Goal: Task Accomplishment & Management: Manage account settings

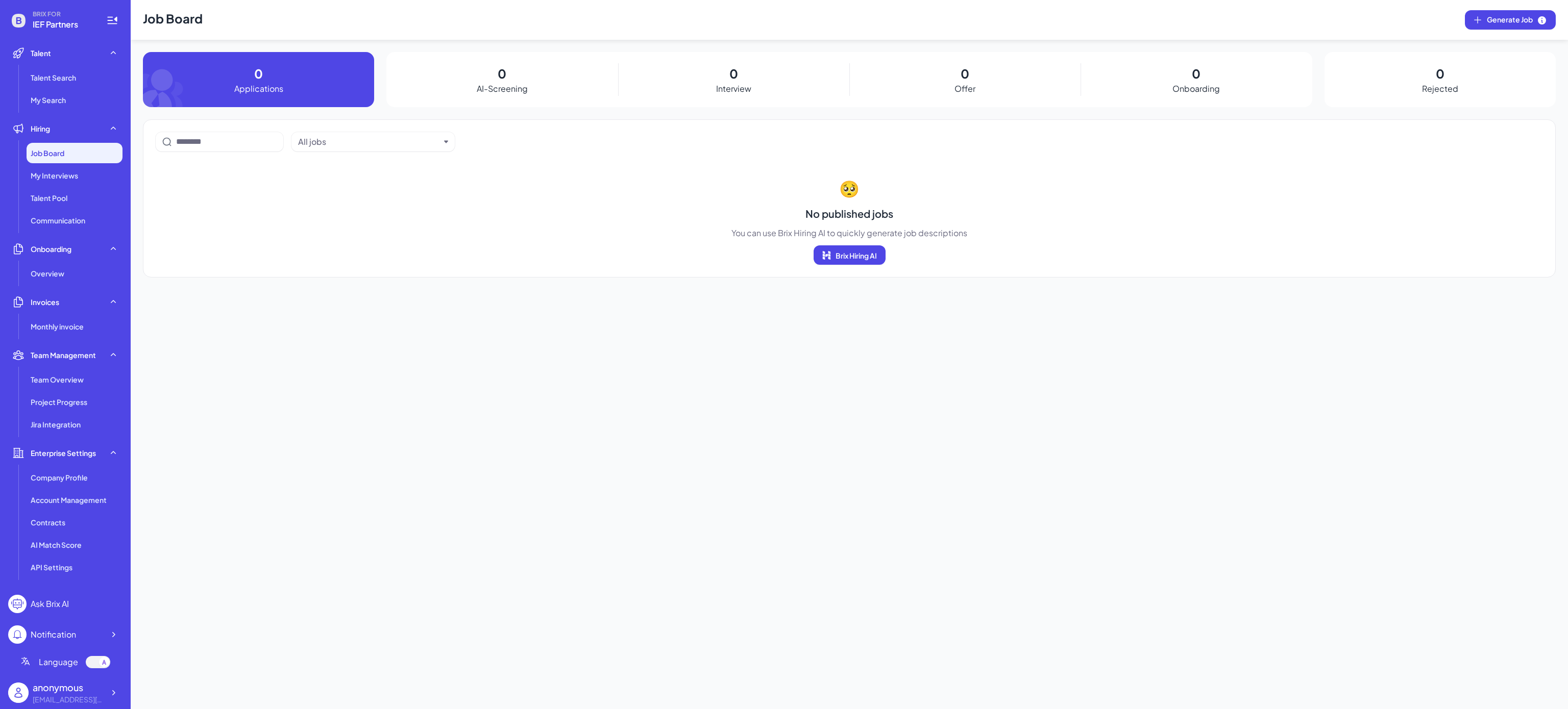
click at [54, 158] on div "Job Board" at bounding box center [75, 152] width 96 height 20
click at [107, 693] on div at bounding box center [113, 692] width 18 height 18
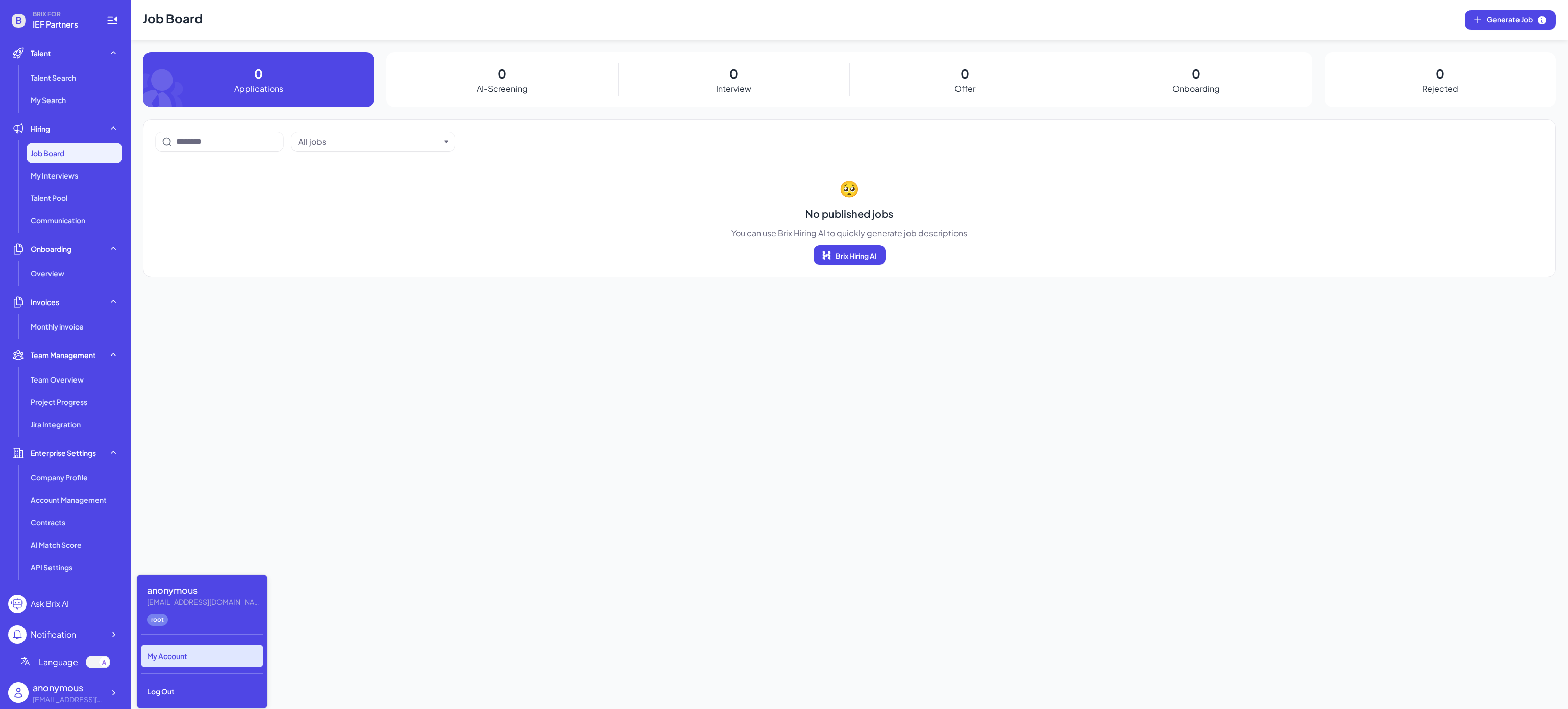
click at [169, 660] on div "My Account" at bounding box center [202, 655] width 122 height 22
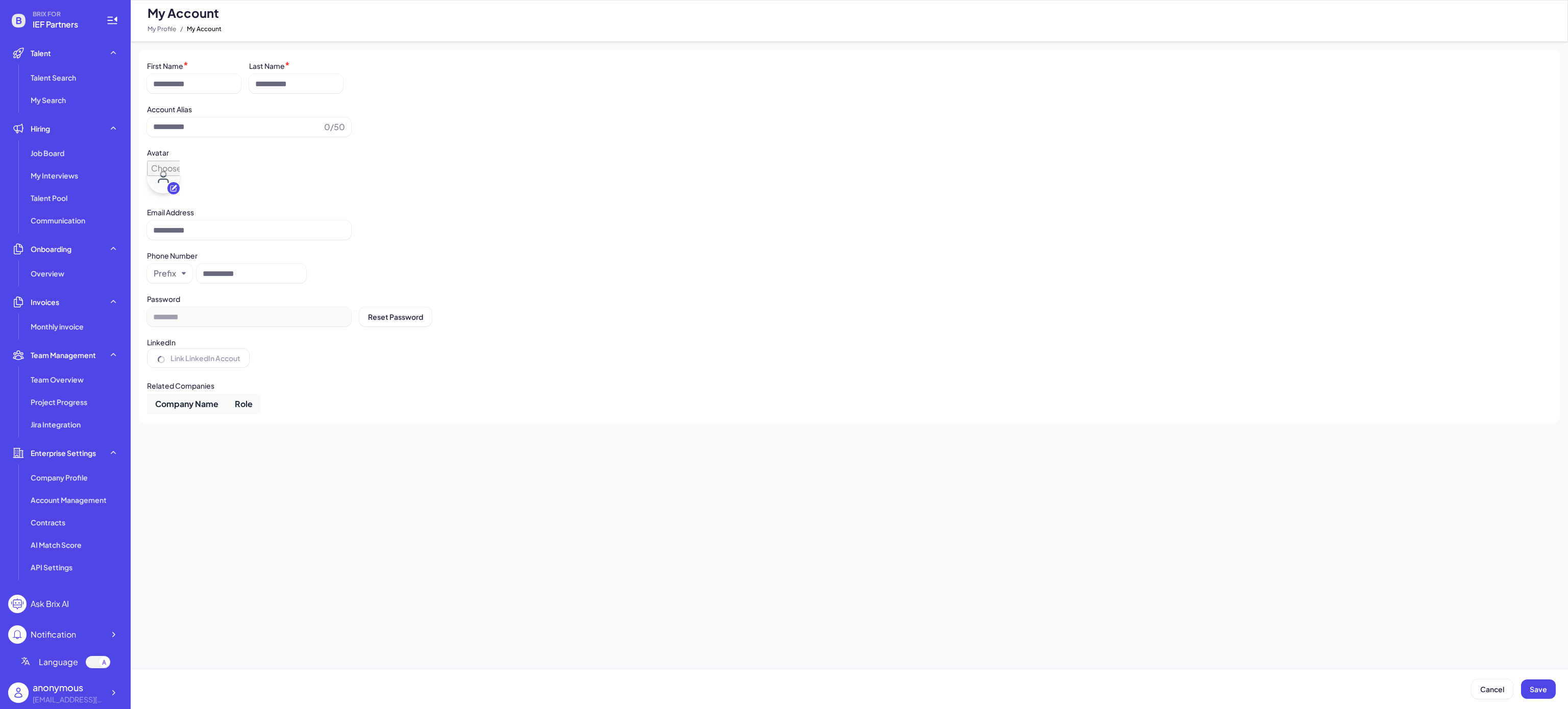
type input "*********"
type input "**********"
click at [120, 693] on div at bounding box center [113, 692] width 18 height 18
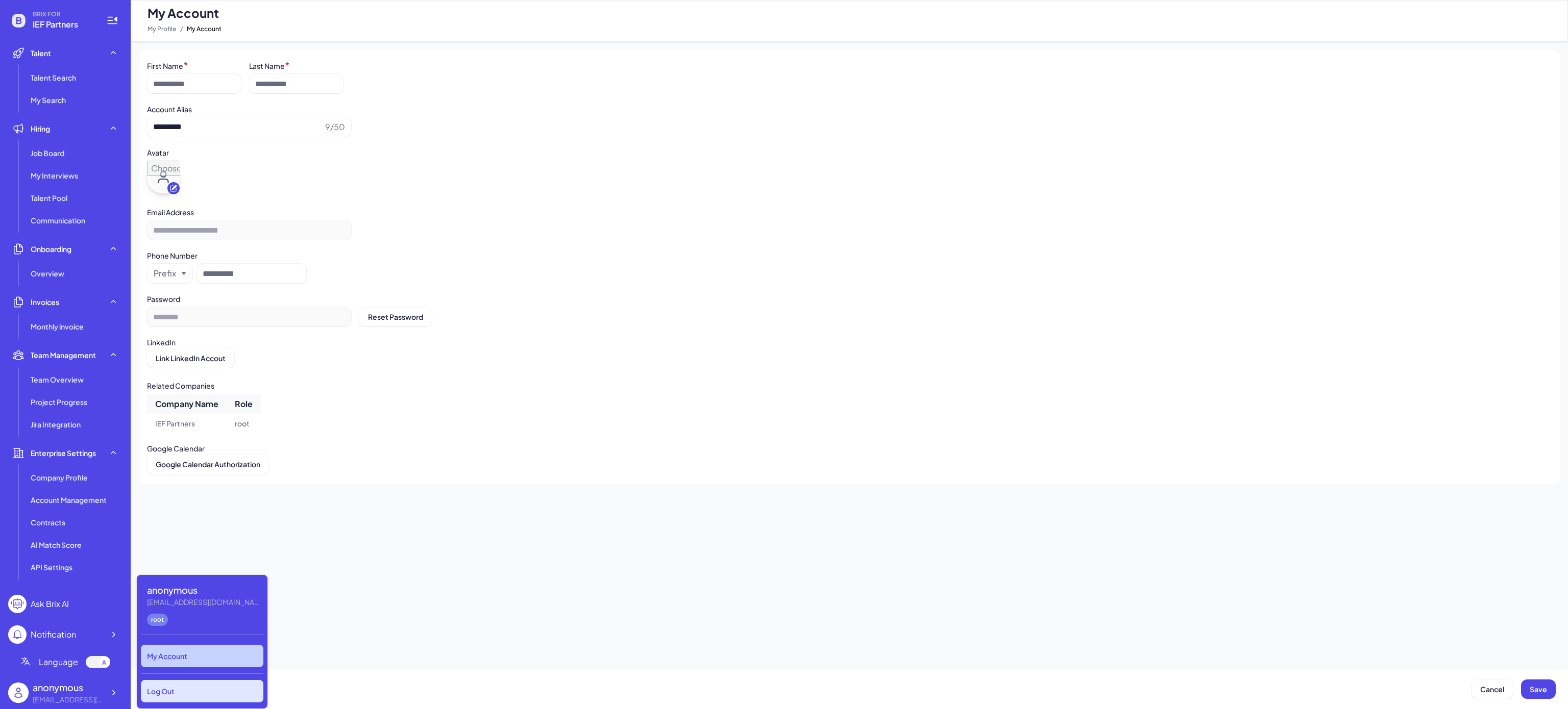
click at [189, 689] on div "Log Out" at bounding box center [202, 691] width 122 height 22
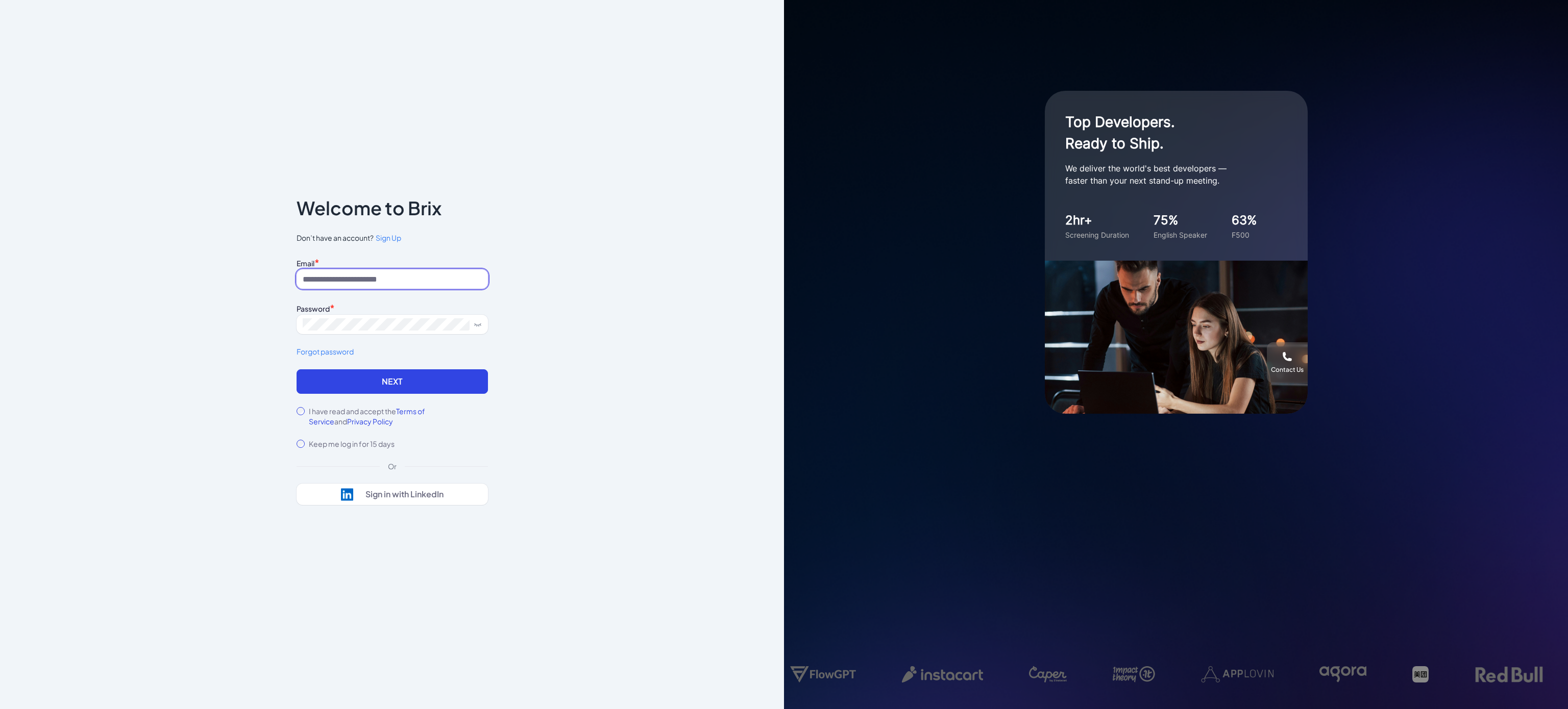
drag, startPoint x: 330, startPoint y: 278, endPoint x: 392, endPoint y: 274, distance: 62.1
click at [330, 278] on input at bounding box center [392, 279] width 191 height 19
type input "**********"
click at [333, 380] on button "Next" at bounding box center [392, 381] width 191 height 25
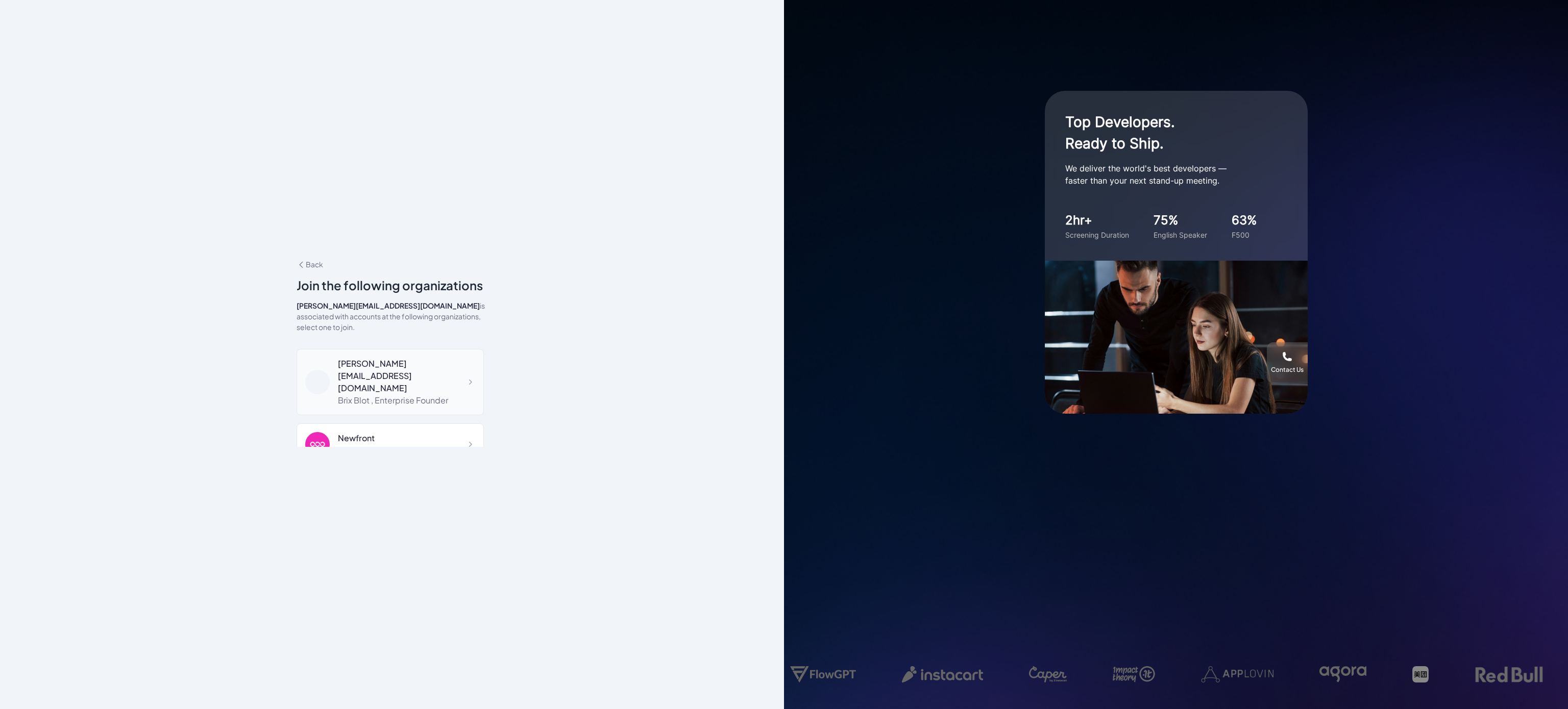
click at [408, 360] on div "[PERSON_NAME][EMAIL_ADDRESS][DOMAIN_NAME]" at bounding box center [406, 376] width 138 height 36
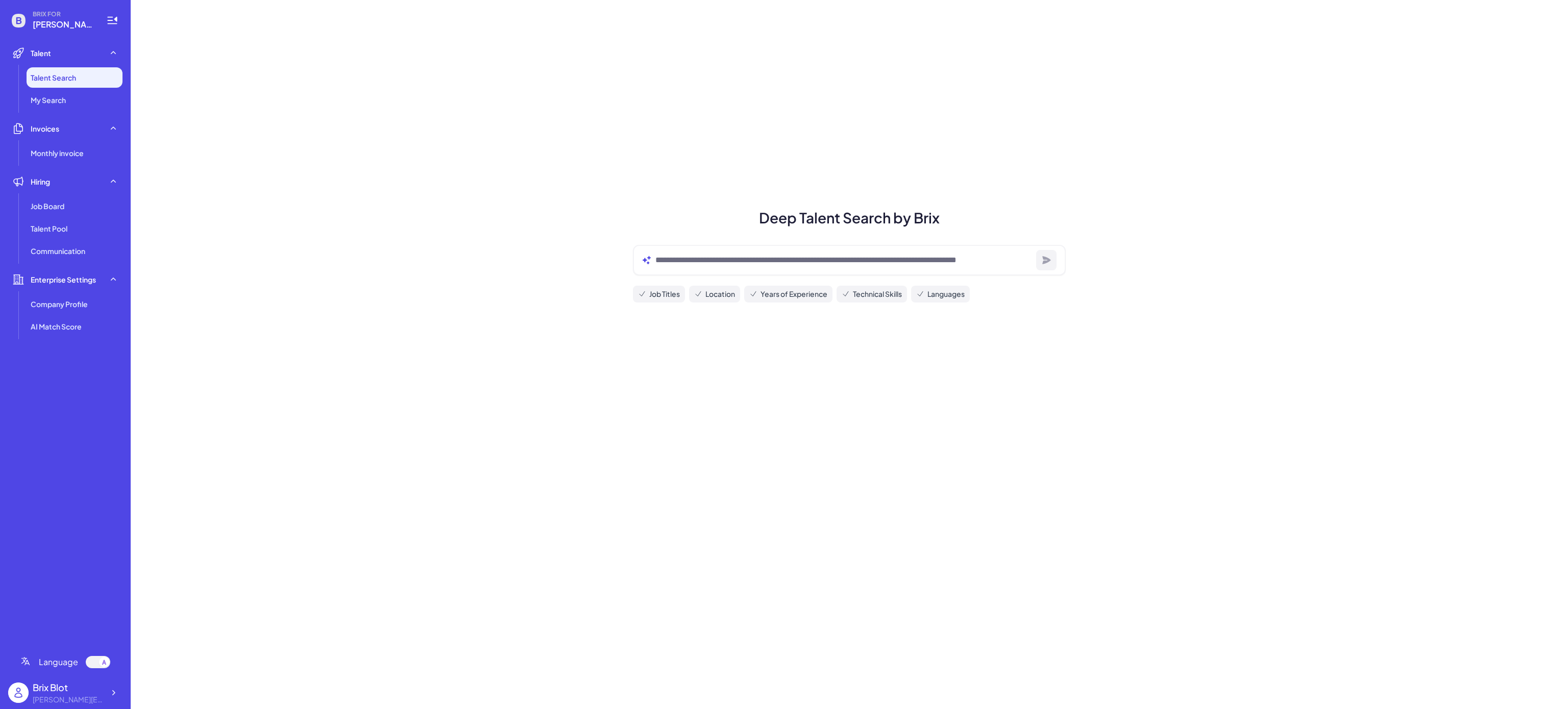
click at [107, 694] on div at bounding box center [113, 692] width 18 height 18
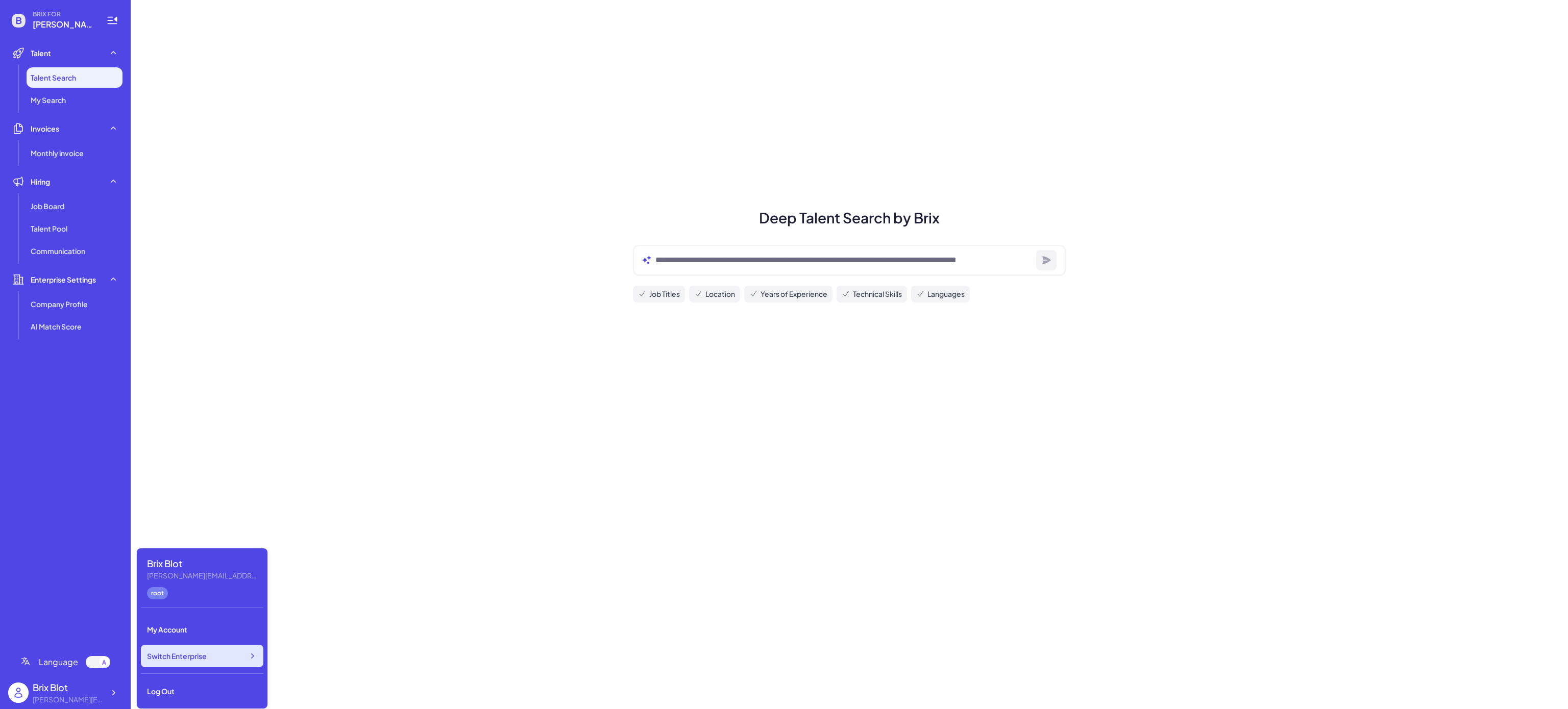
click at [180, 656] on span "Switch Enterprise" at bounding box center [177, 655] width 59 height 11
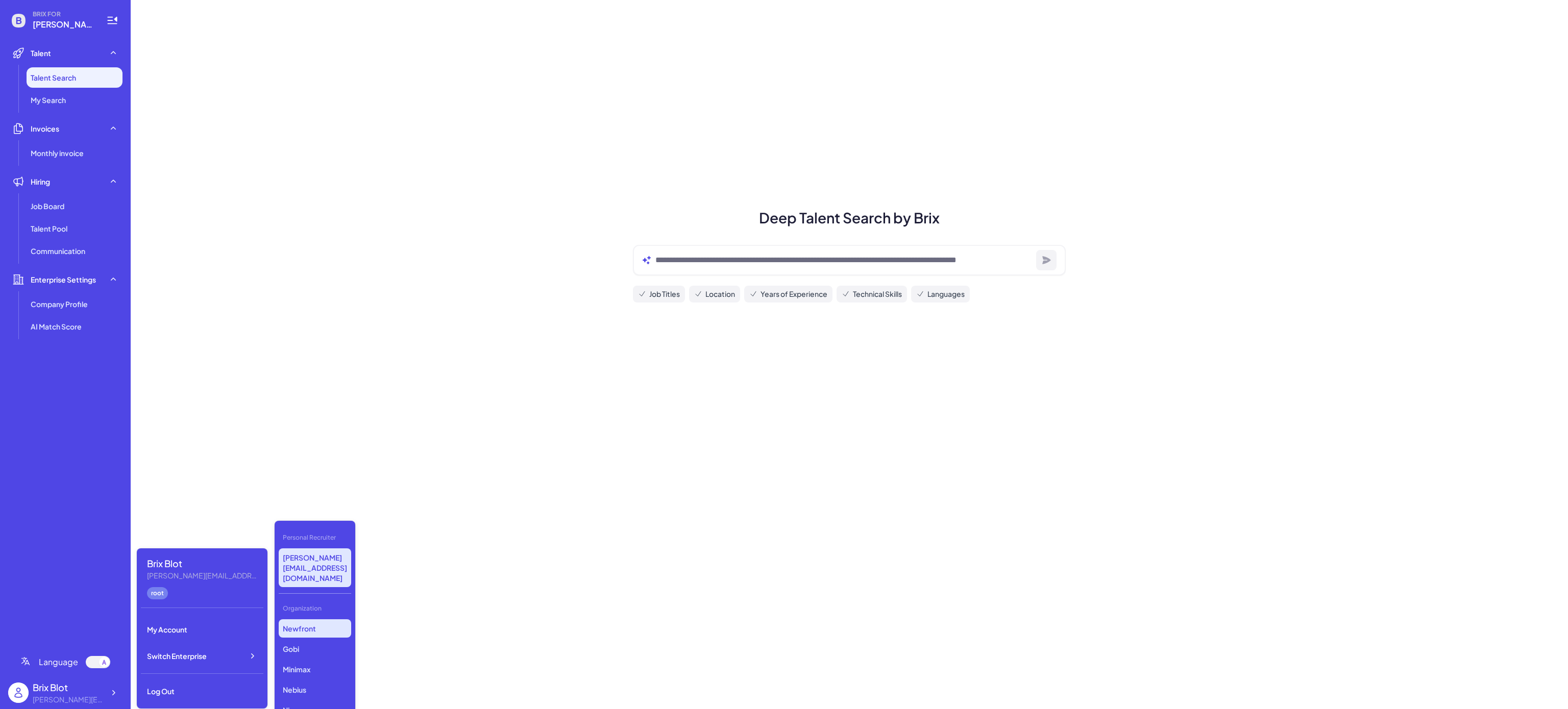
click at [296, 619] on p "Newfront" at bounding box center [315, 628] width 73 height 18
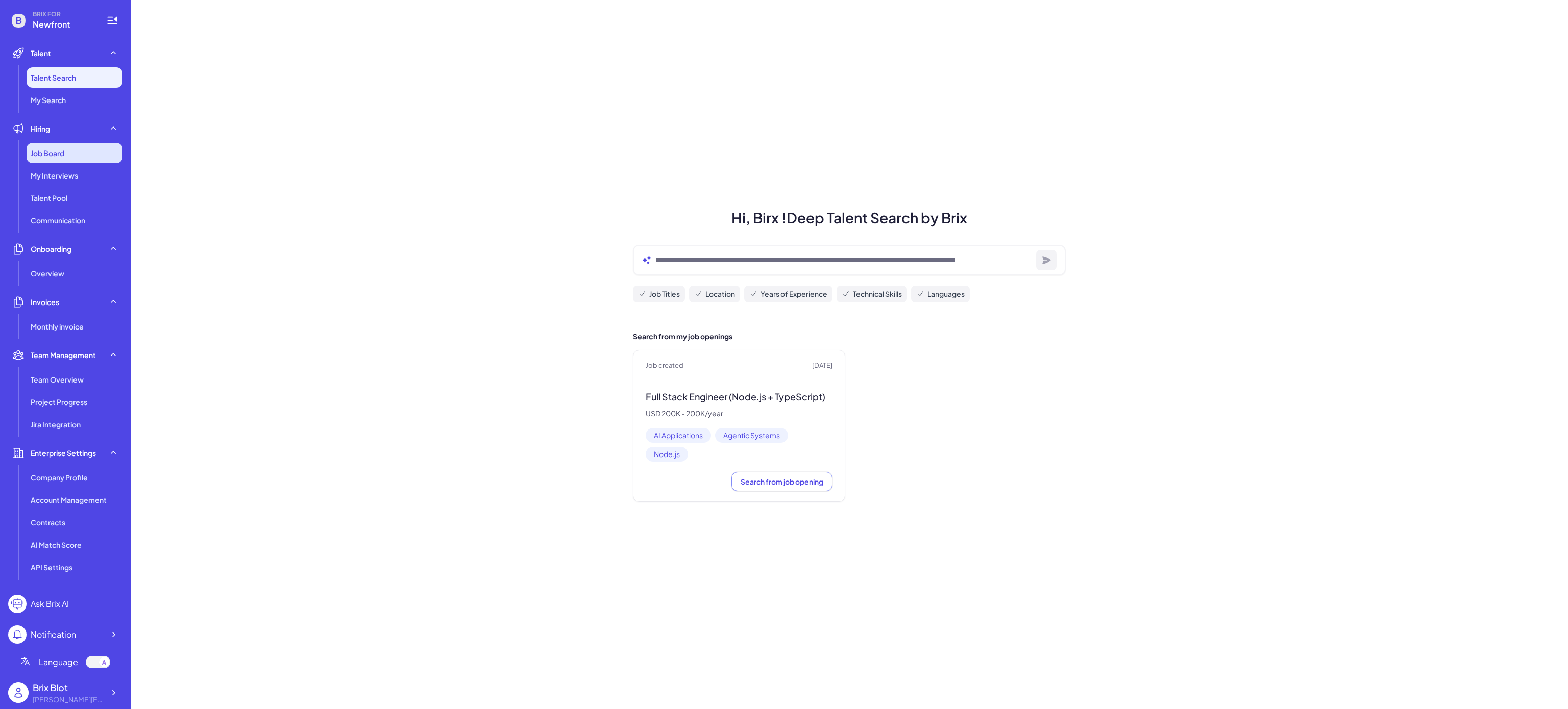
click at [61, 152] on span "Job Board" at bounding box center [47, 153] width 33 height 11
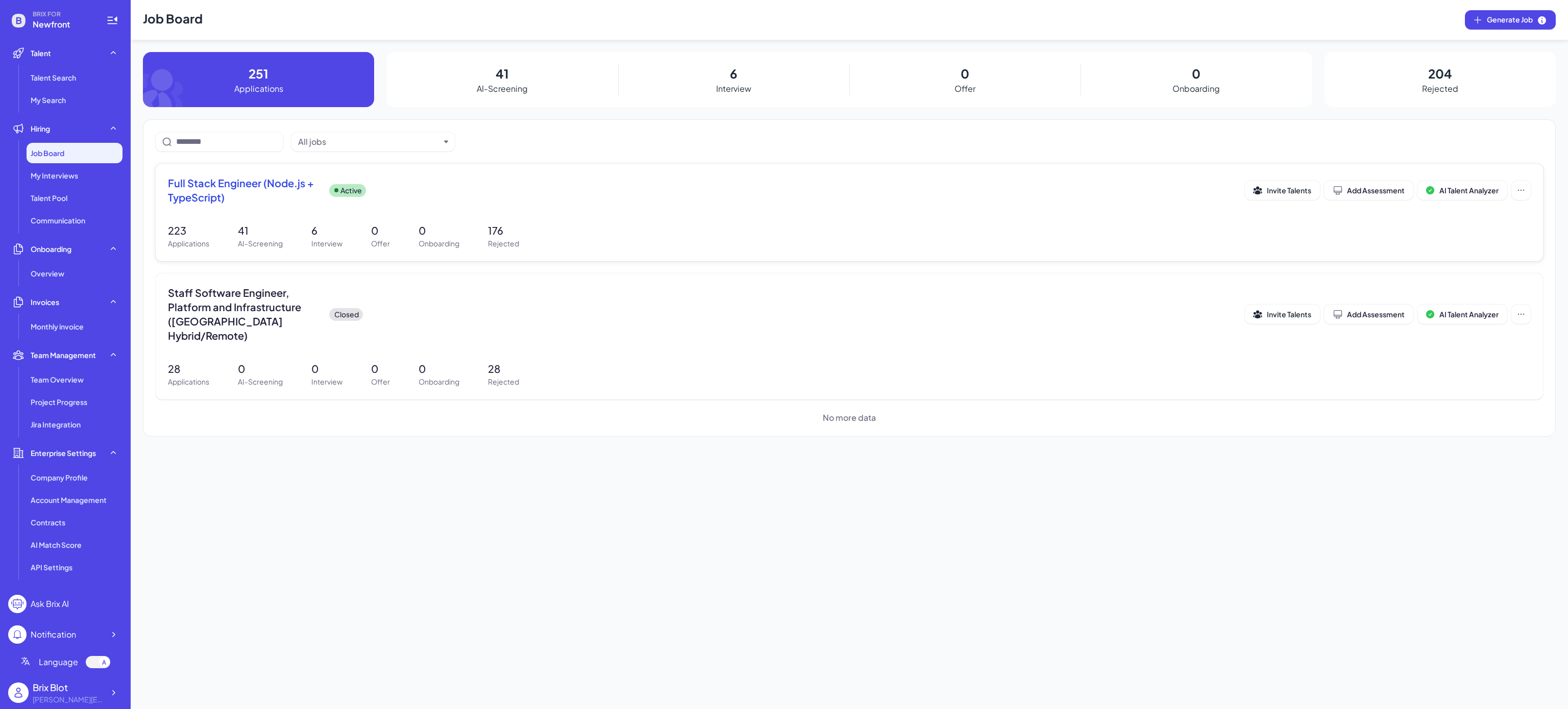
click at [251, 185] on span "Full Stack Engineer (Node.js + TypeScript)" at bounding box center [245, 190] width 153 height 29
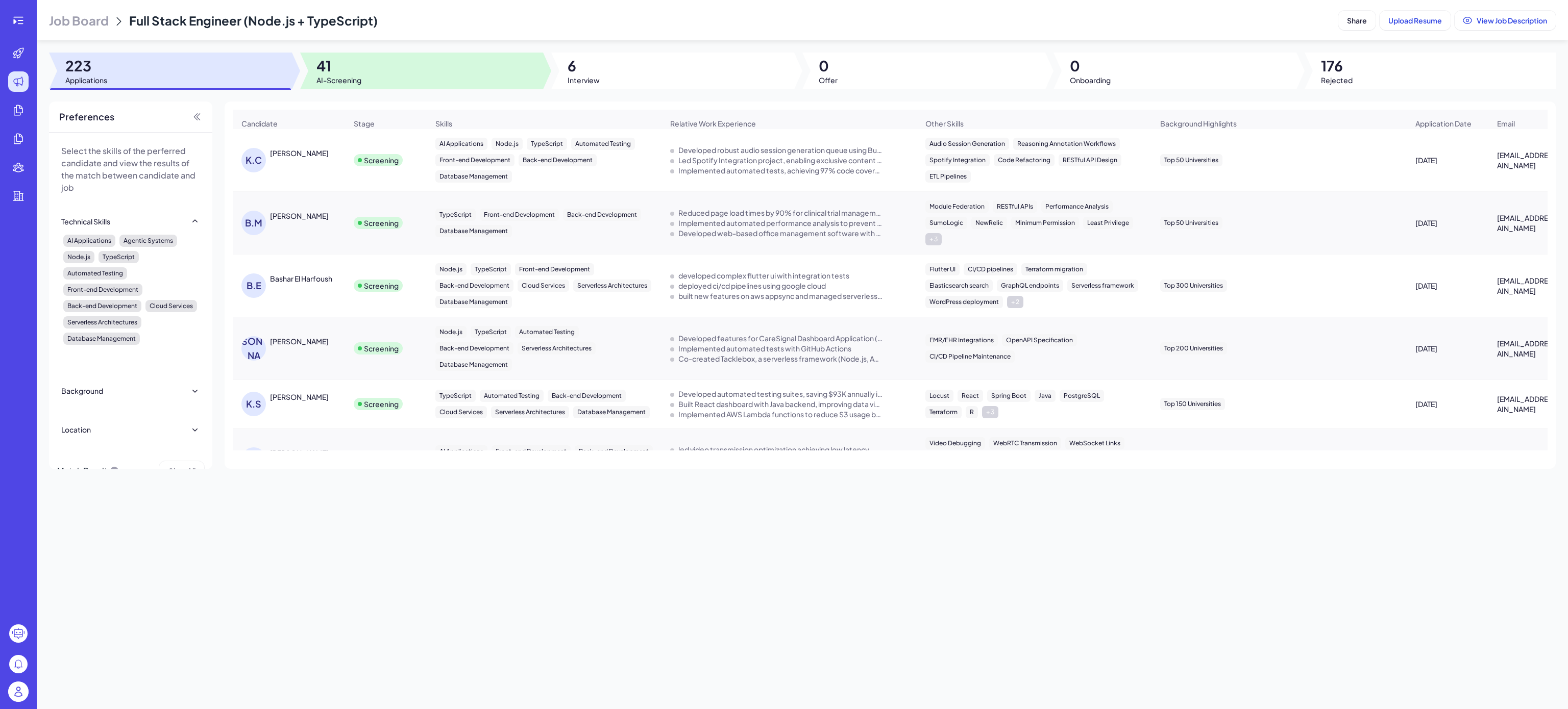
click at [351, 66] on span "41" at bounding box center [338, 65] width 45 height 18
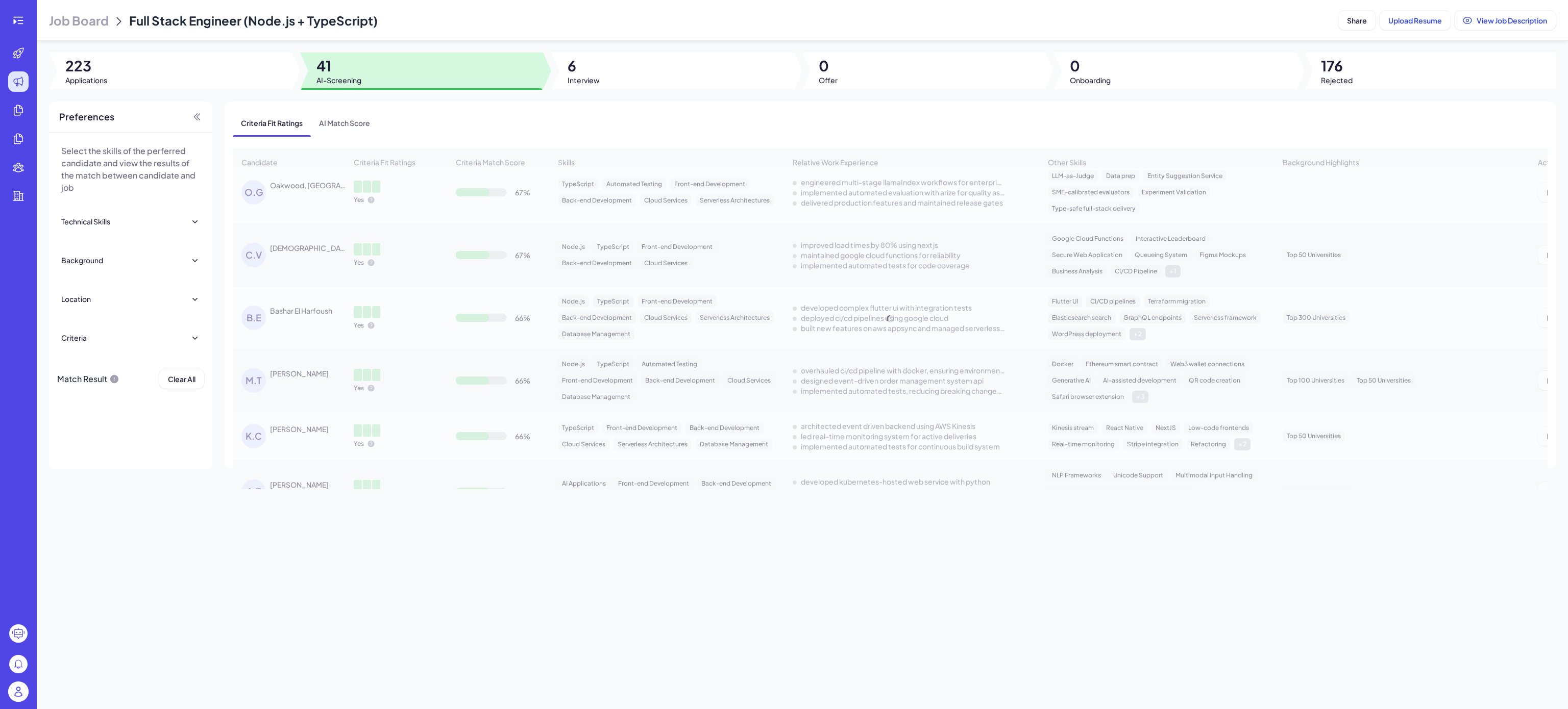
scroll to position [909, 0]
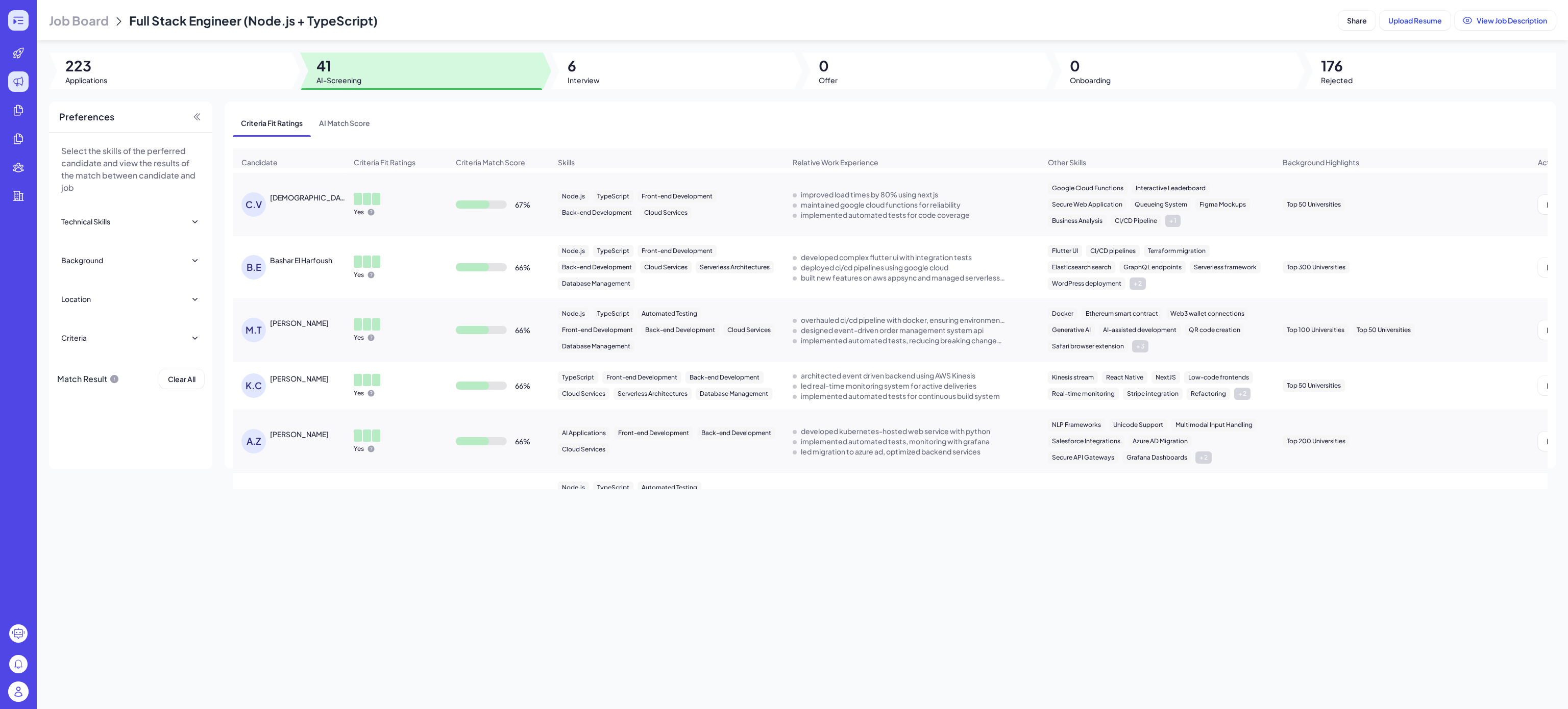
click at [13, 15] on icon at bounding box center [18, 20] width 12 height 12
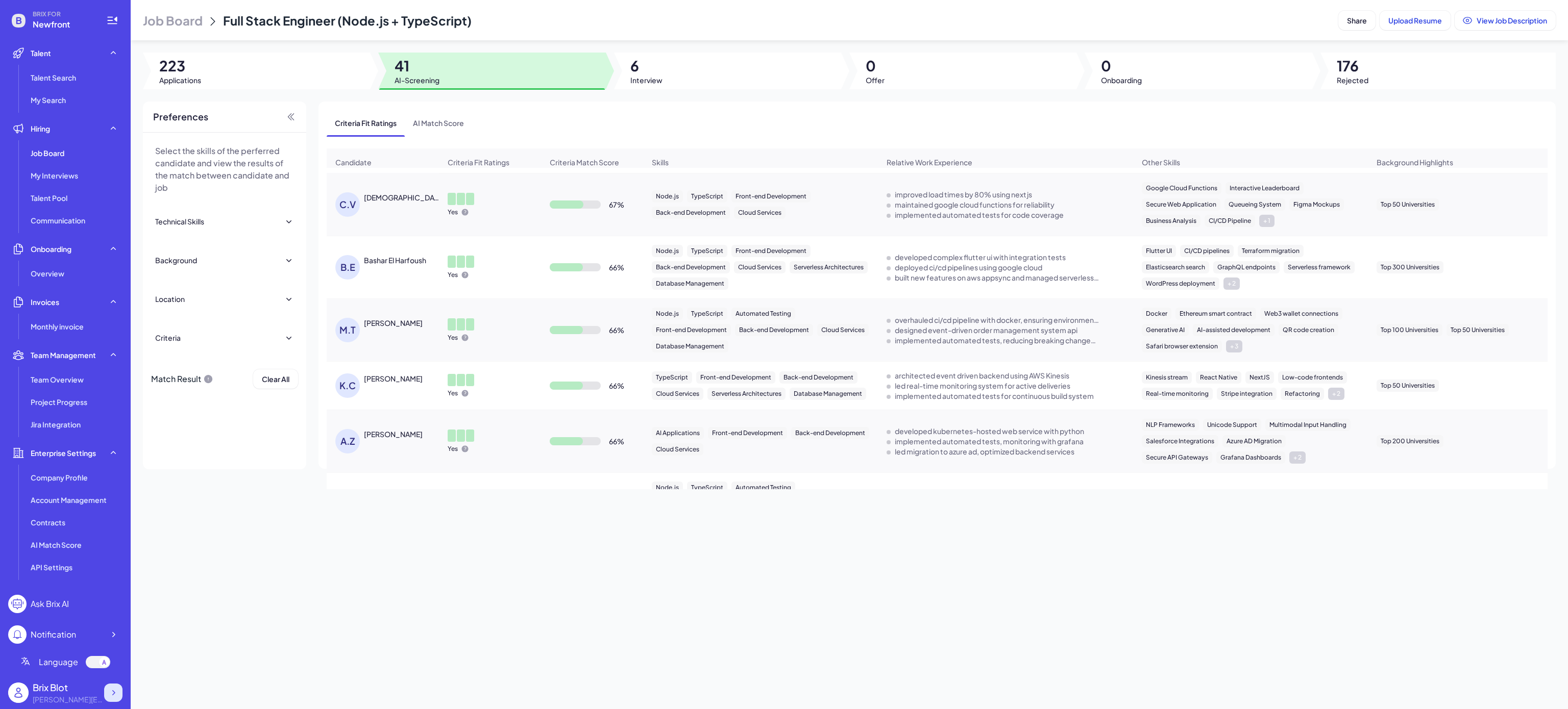
click at [119, 688] on div at bounding box center [113, 692] width 18 height 18
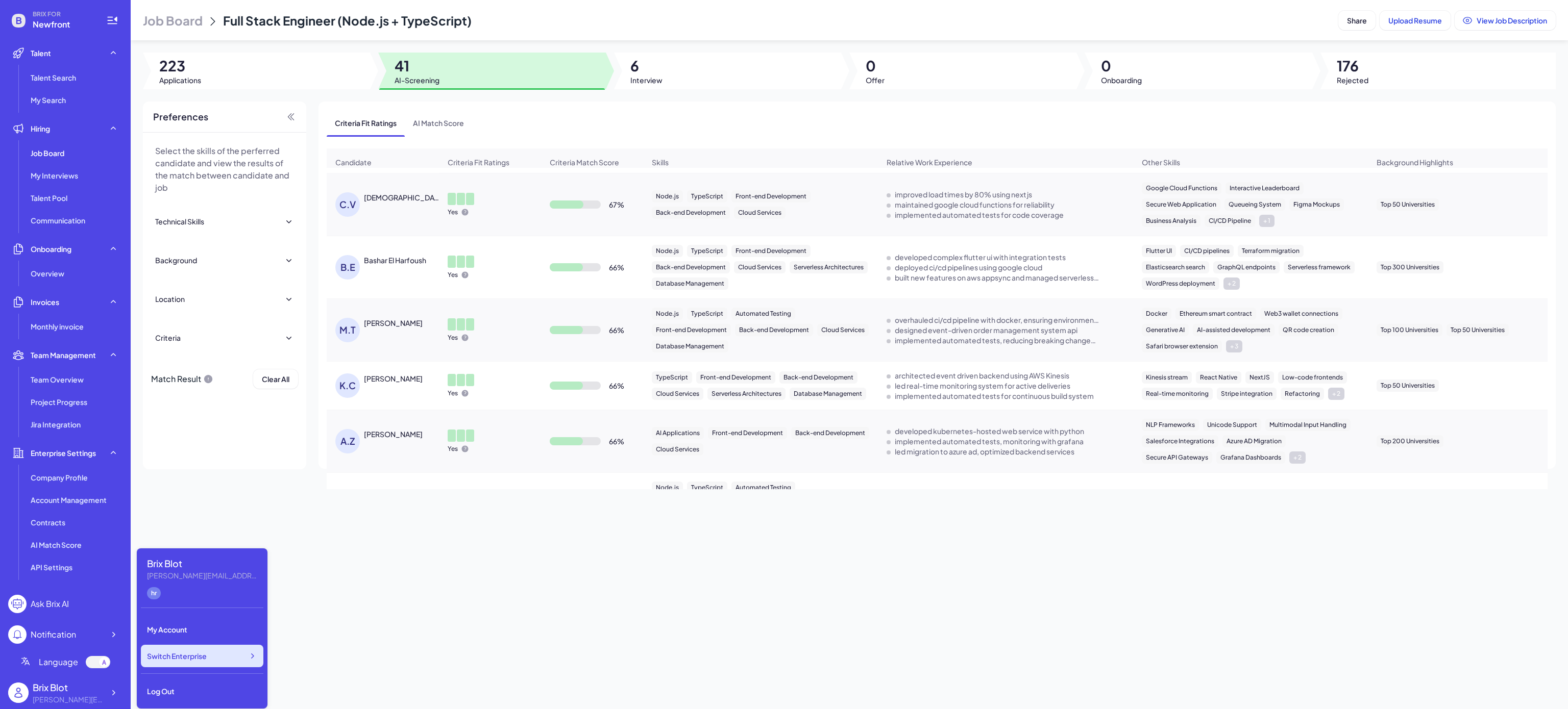
click at [196, 652] on span "Switch Enterprise" at bounding box center [177, 655] width 59 height 11
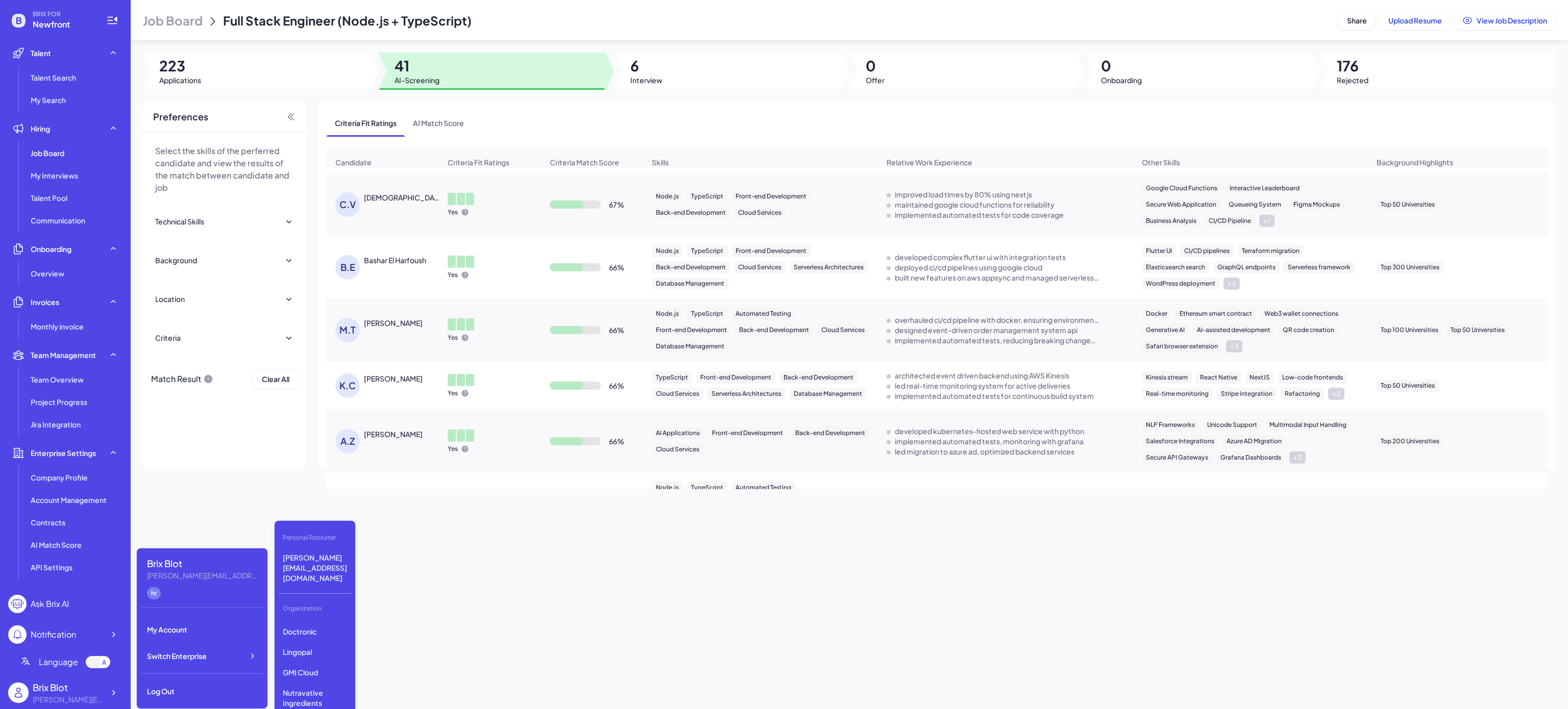
scroll to position [365, 0]
click at [320, 653] on p "Nutravative Ingredients" at bounding box center [315, 667] width 73 height 29
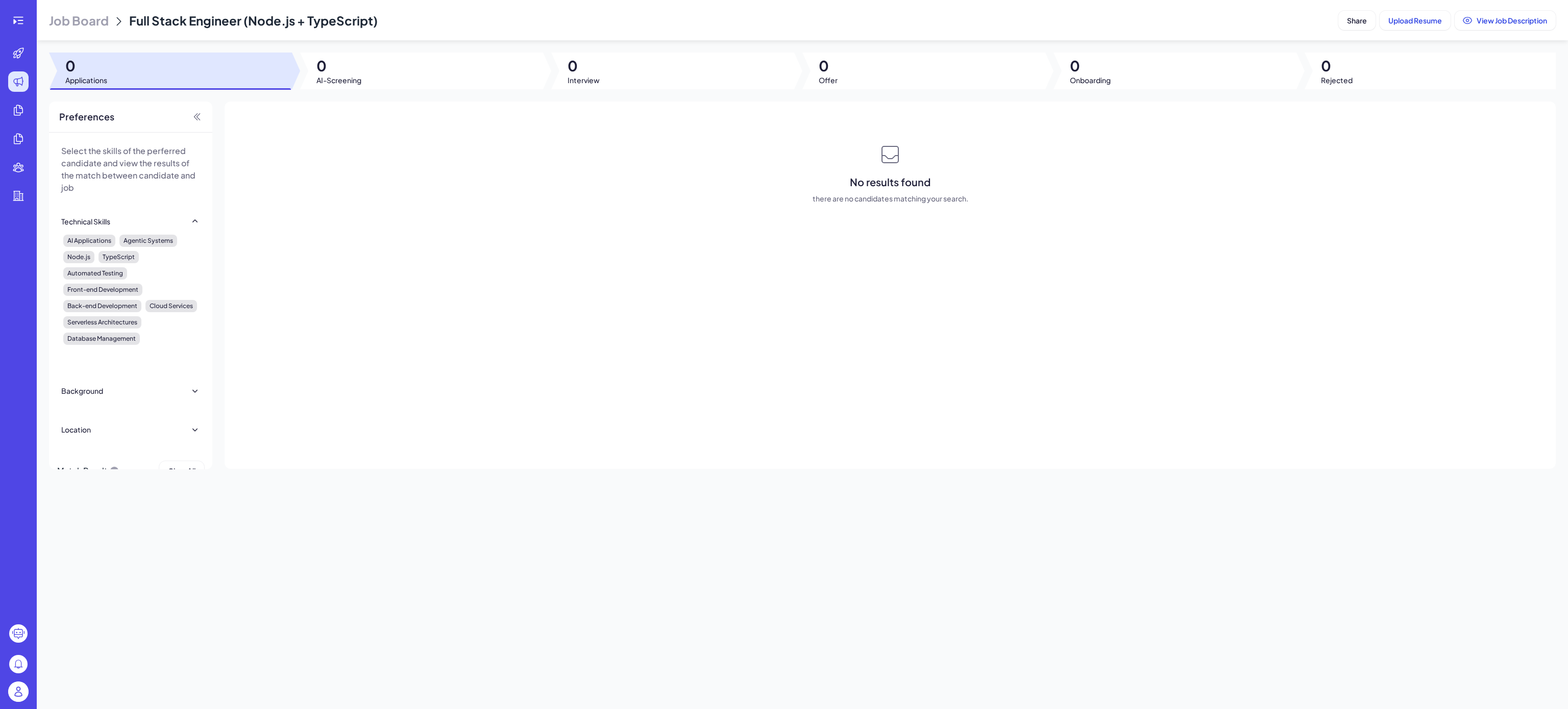
click at [15, 9] on div at bounding box center [18, 354] width 36 height 709
click at [12, 16] on icon at bounding box center [18, 20] width 12 height 12
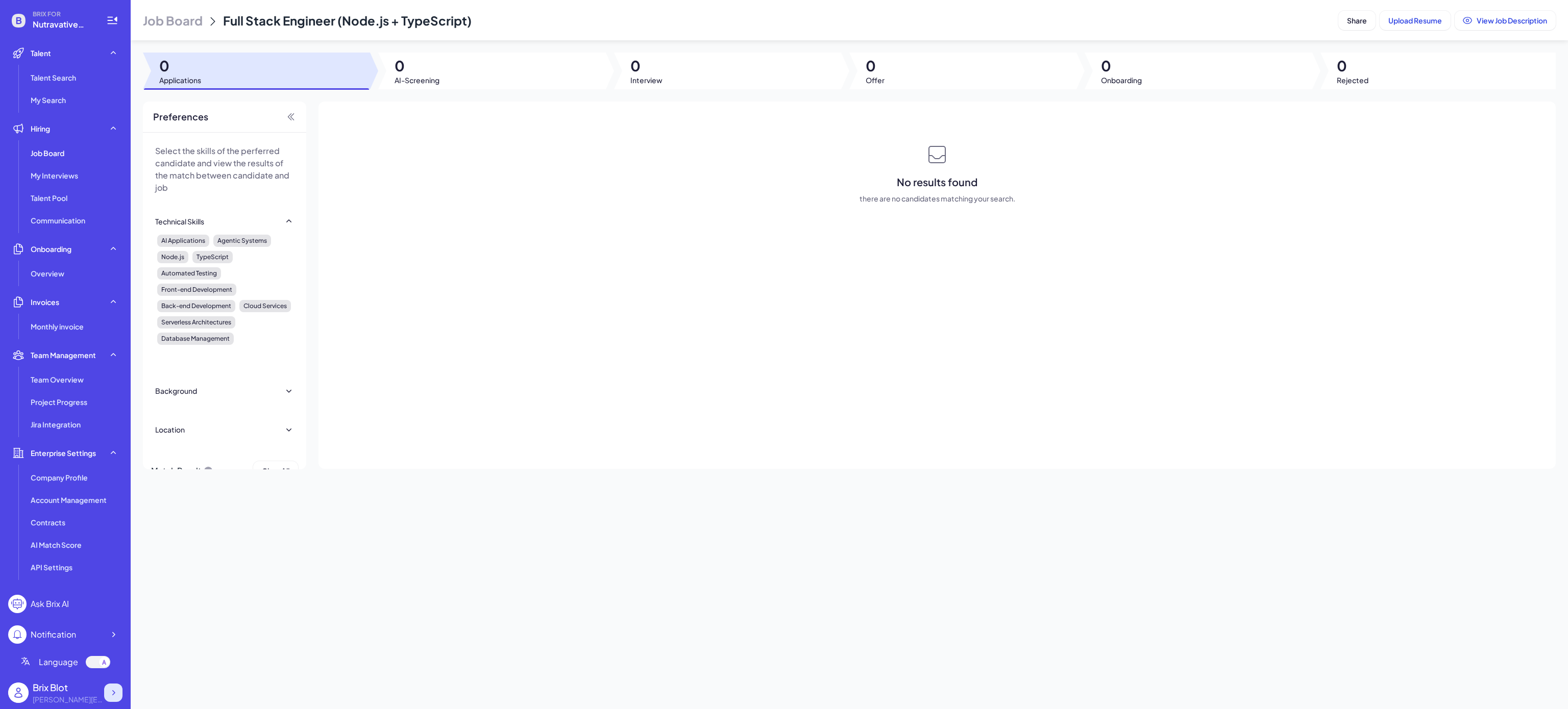
click at [117, 693] on icon at bounding box center [113, 693] width 11 height 11
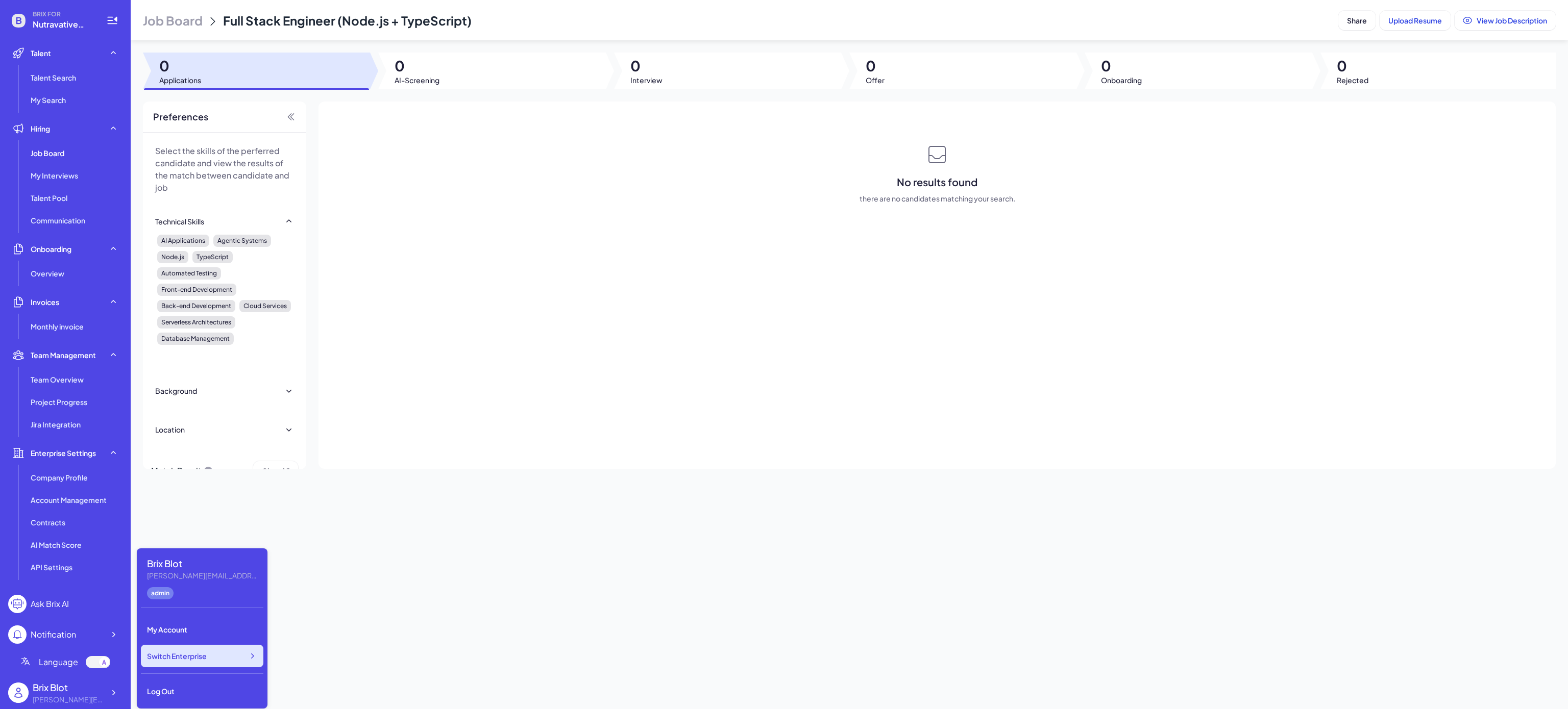
drag, startPoint x: 232, startPoint y: 661, endPoint x: 247, endPoint y: 661, distance: 15.0
click at [232, 661] on div "Switch Enterprise" at bounding box center [202, 655] width 122 height 22
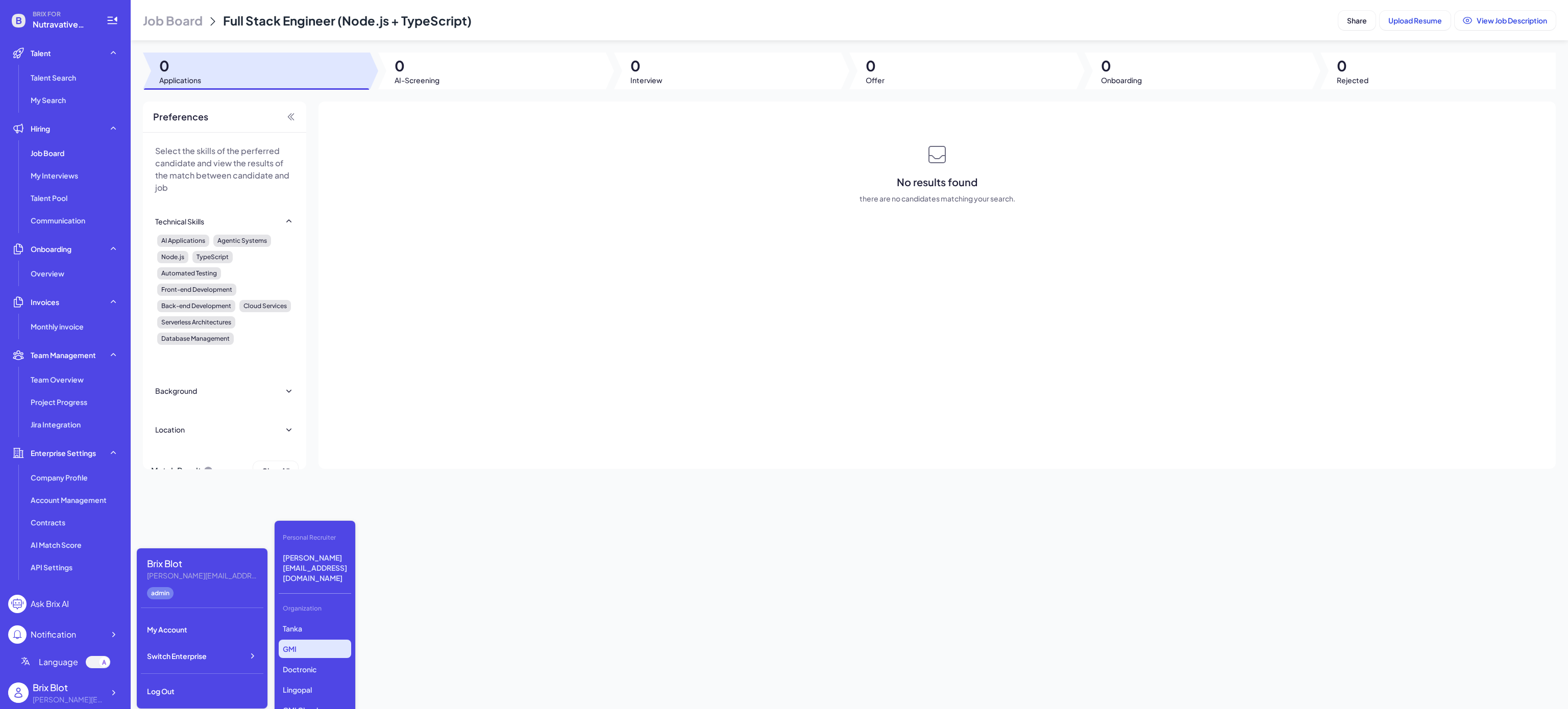
scroll to position [263, 0]
click at [320, 693] on p "Doctronic" at bounding box center [315, 701] width 73 height 18
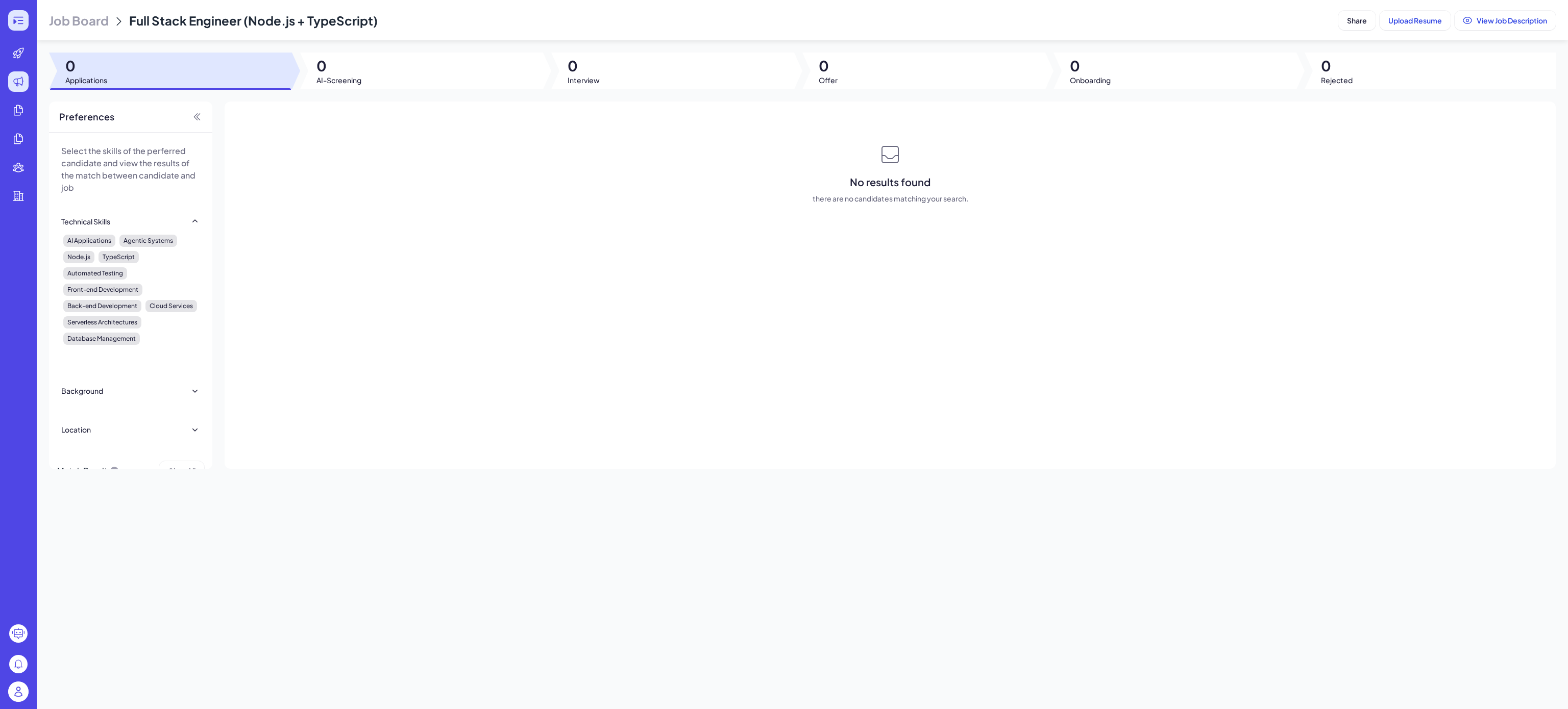
click at [19, 14] on icon at bounding box center [18, 20] width 12 height 12
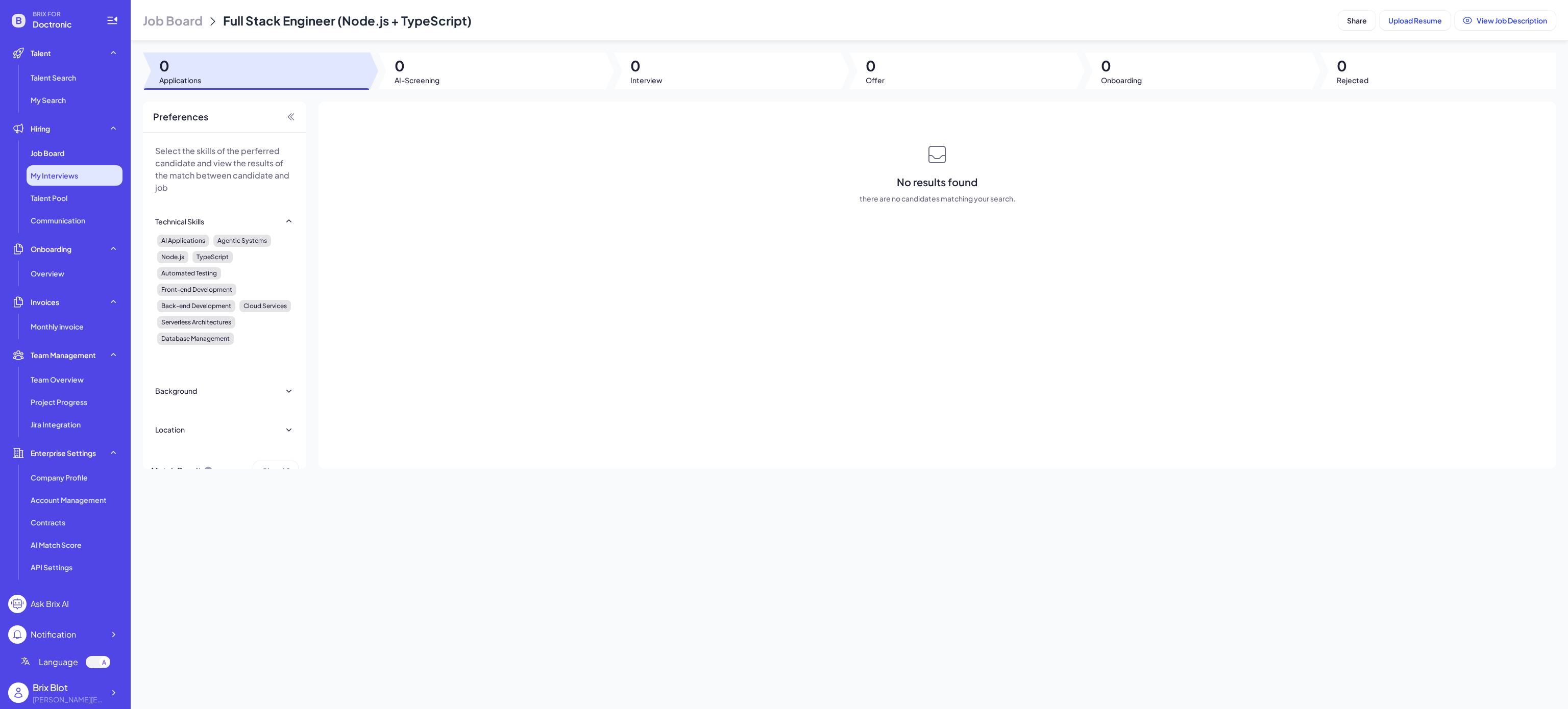
click at [43, 170] on span "My Interviews" at bounding box center [54, 175] width 48 height 11
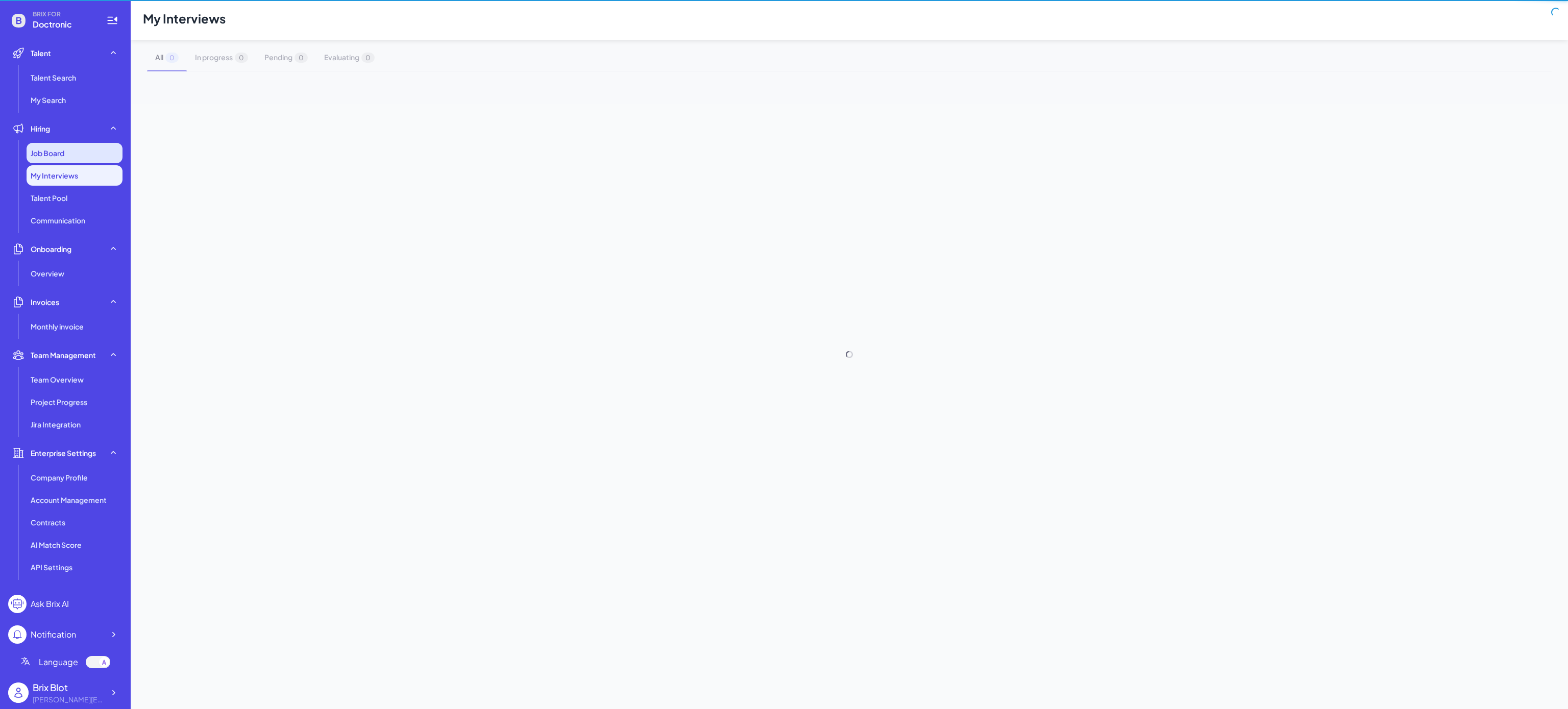
click at [45, 162] on div "Job Board" at bounding box center [75, 152] width 96 height 20
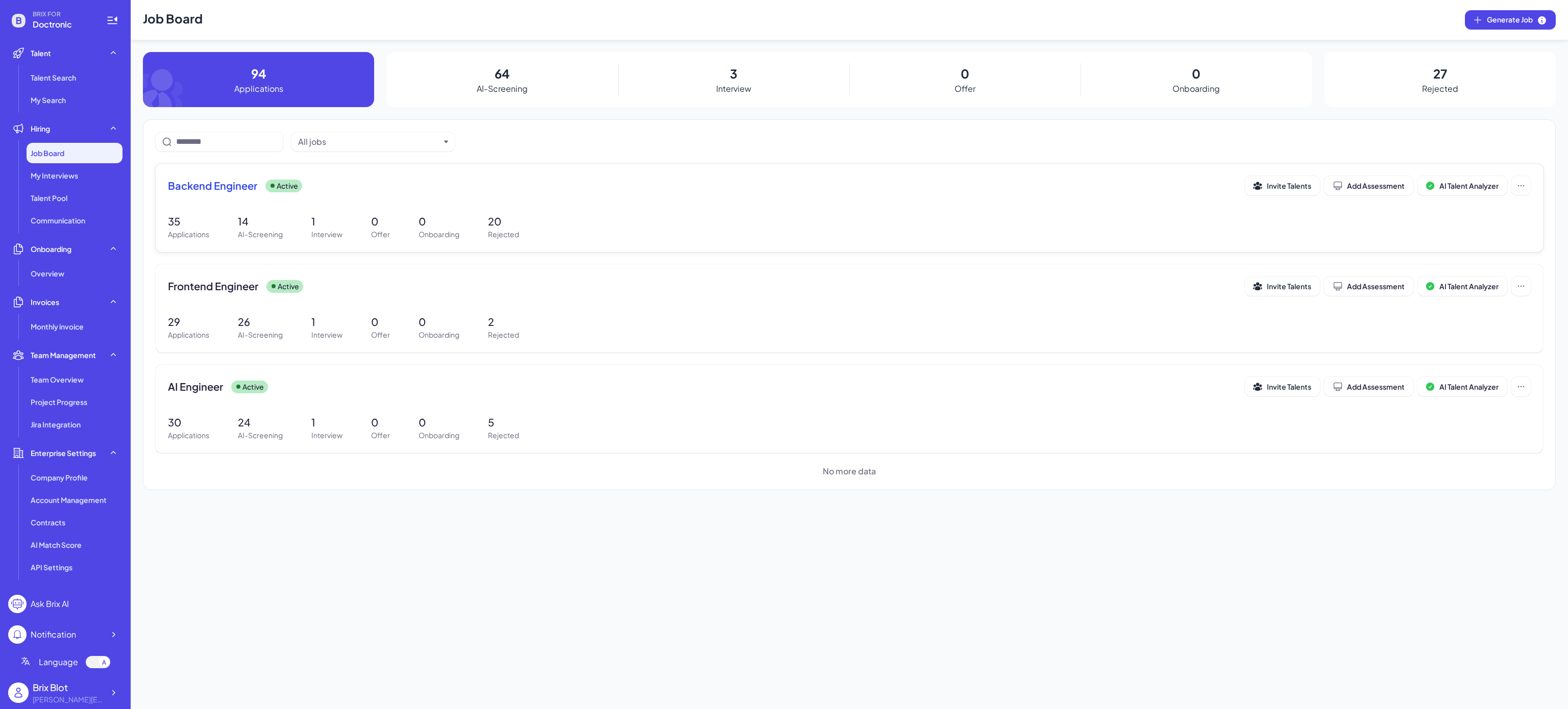
click at [225, 178] on div "Backend Engineer Active Invite Talents Add Assessment AI Talent Analyzer" at bounding box center [849, 185] width 1362 height 19
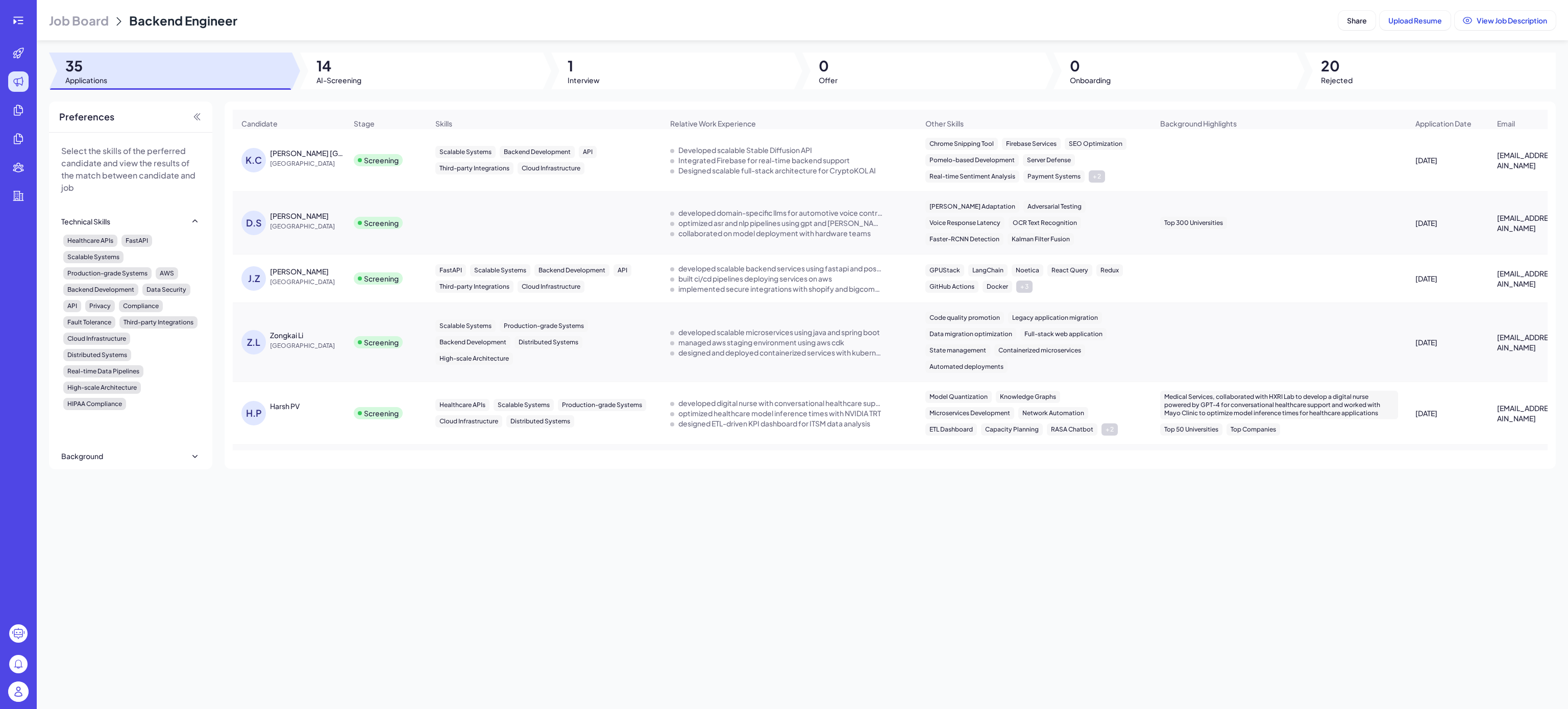
click at [382, 73] on div at bounding box center [422, 71] width 243 height 36
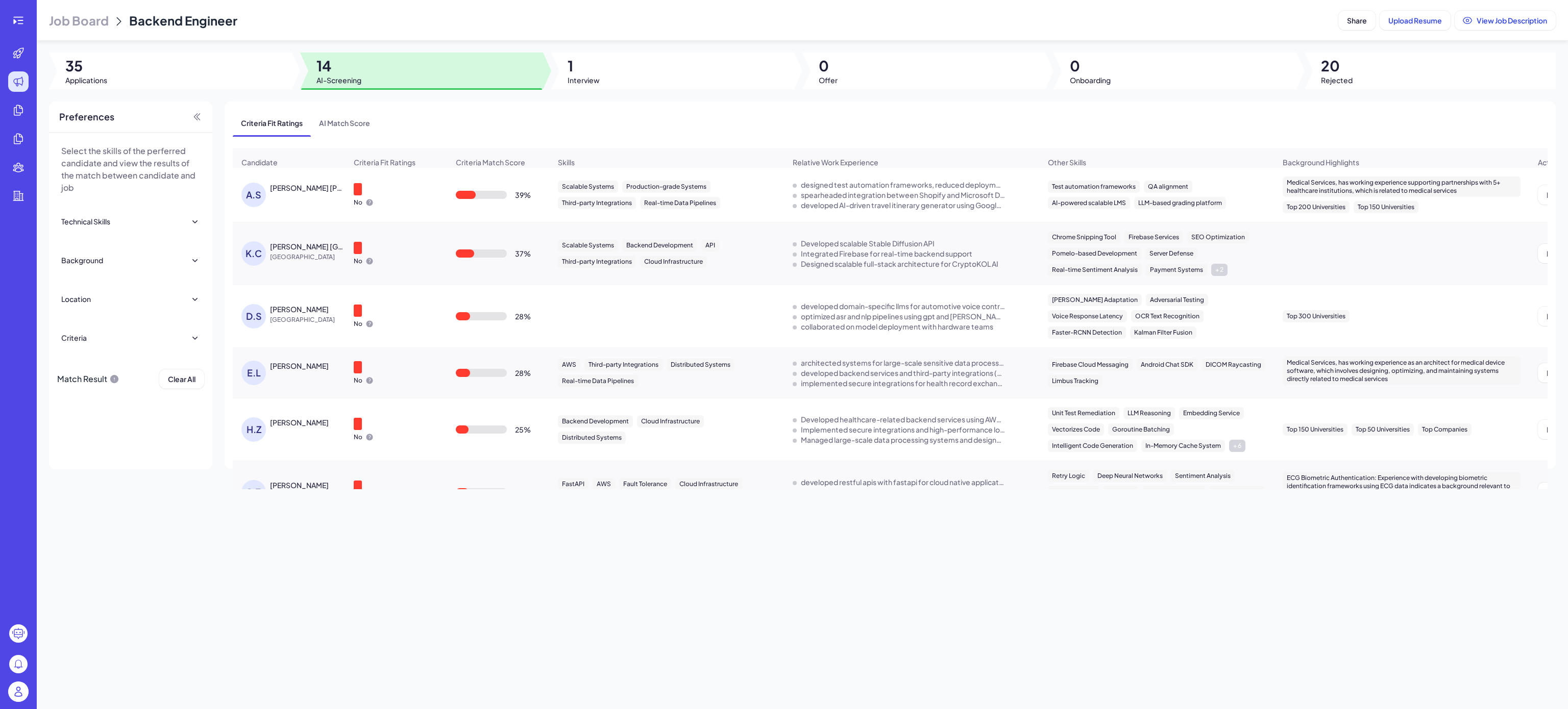
click at [300, 207] on div "A.S Akshit Sanjay Gaur" at bounding box center [294, 195] width 105 height 25
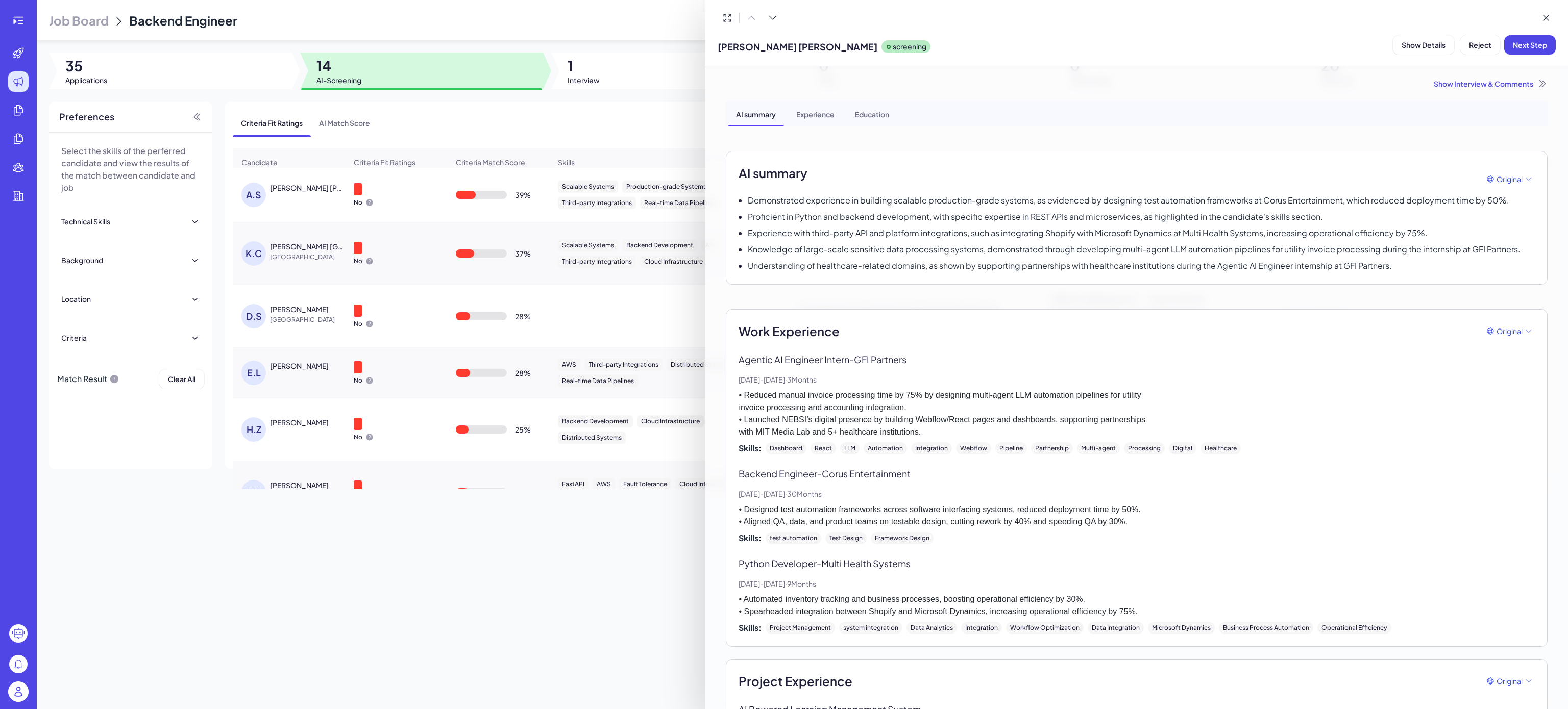
click at [10, 16] on div at bounding box center [784, 354] width 1568 height 709
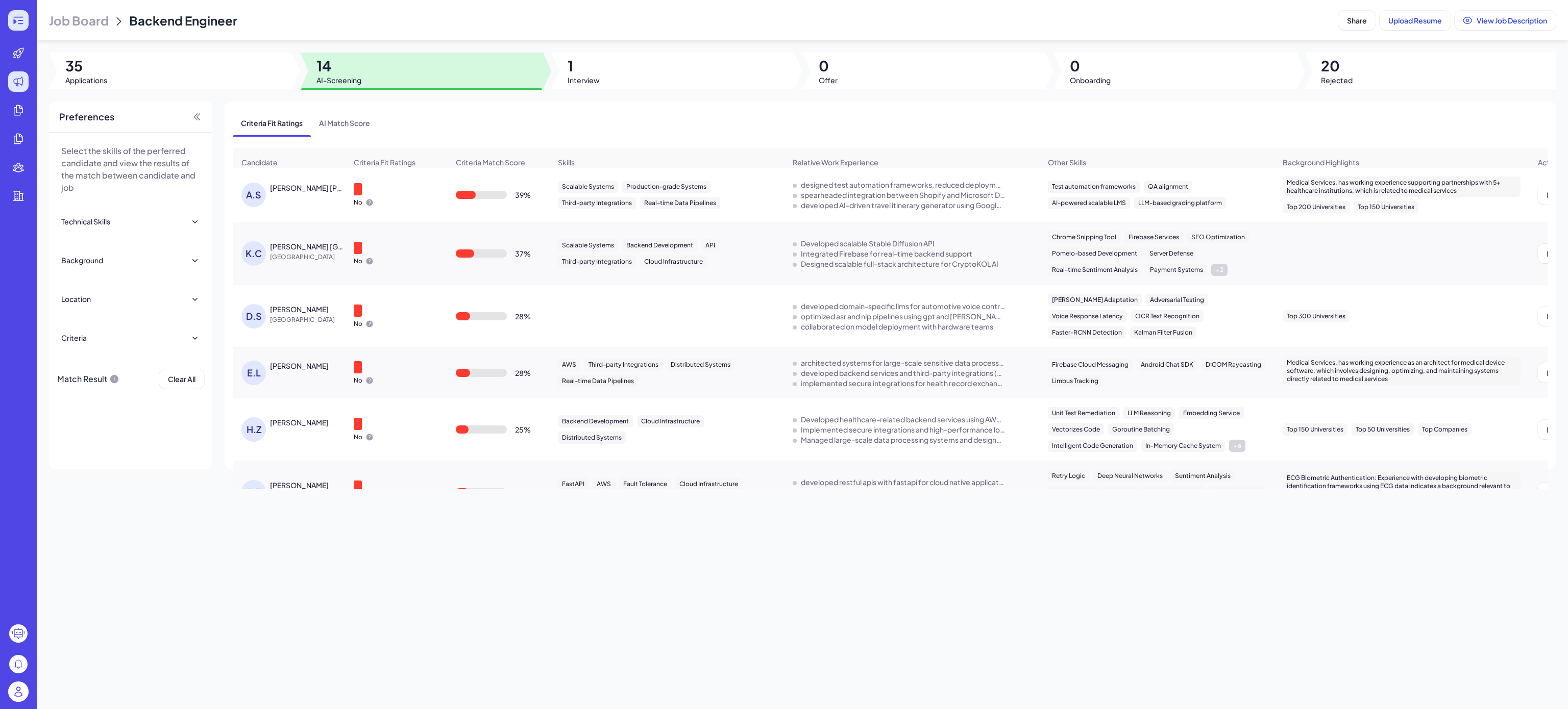
click at [18, 12] on div at bounding box center [18, 20] width 20 height 20
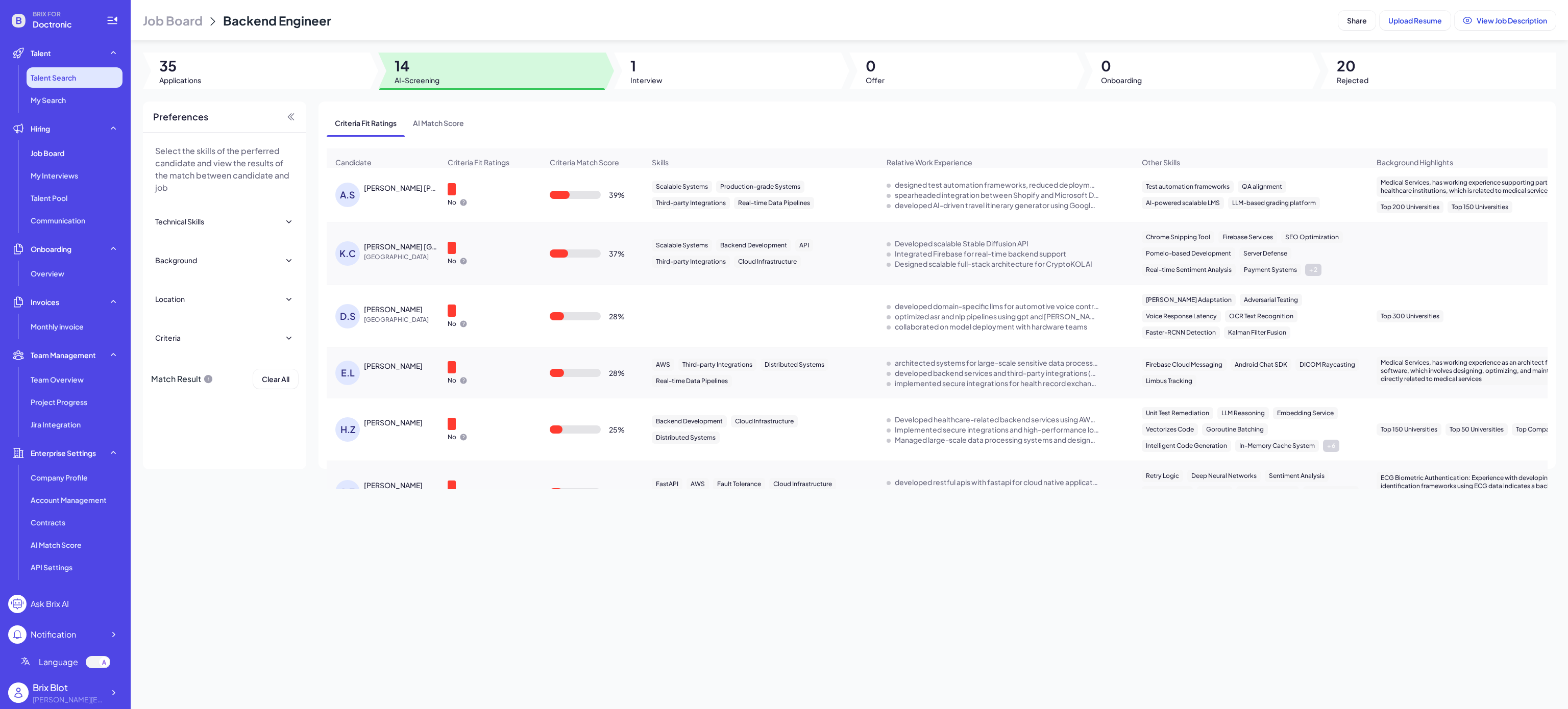
click at [62, 74] on span "Talent Search" at bounding box center [54, 77] width 46 height 11
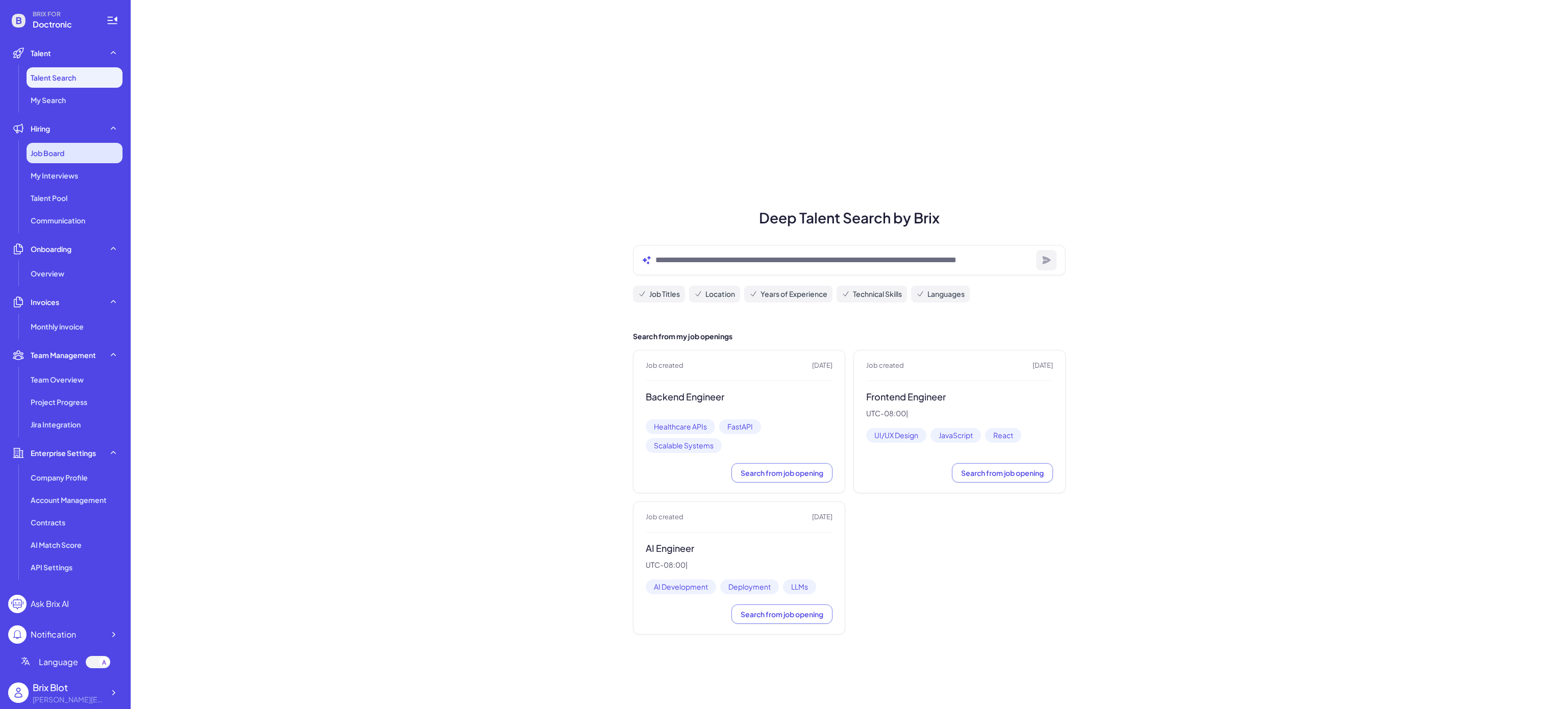
click at [48, 152] on span "Job Board" at bounding box center [47, 153] width 33 height 11
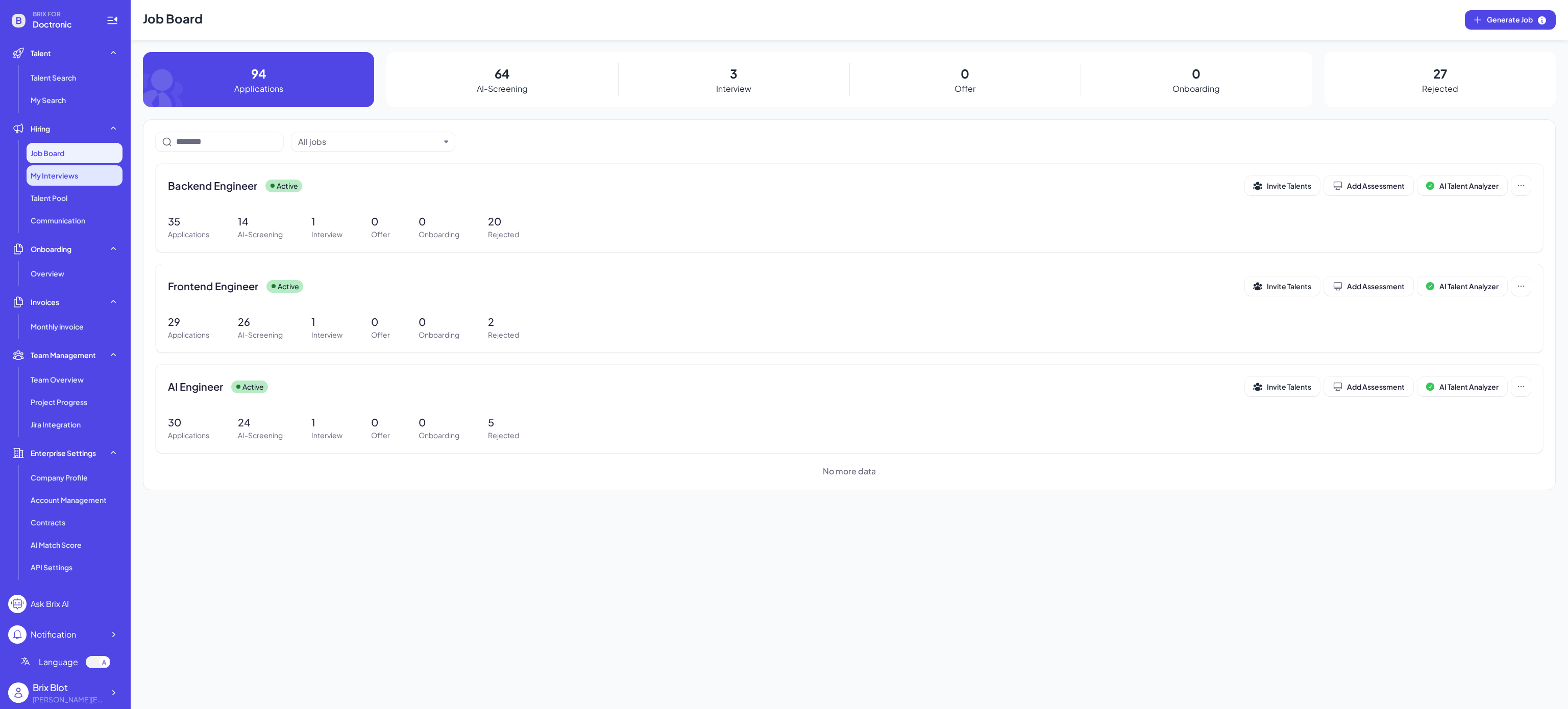
click at [47, 178] on span "My Interviews" at bounding box center [54, 175] width 48 height 11
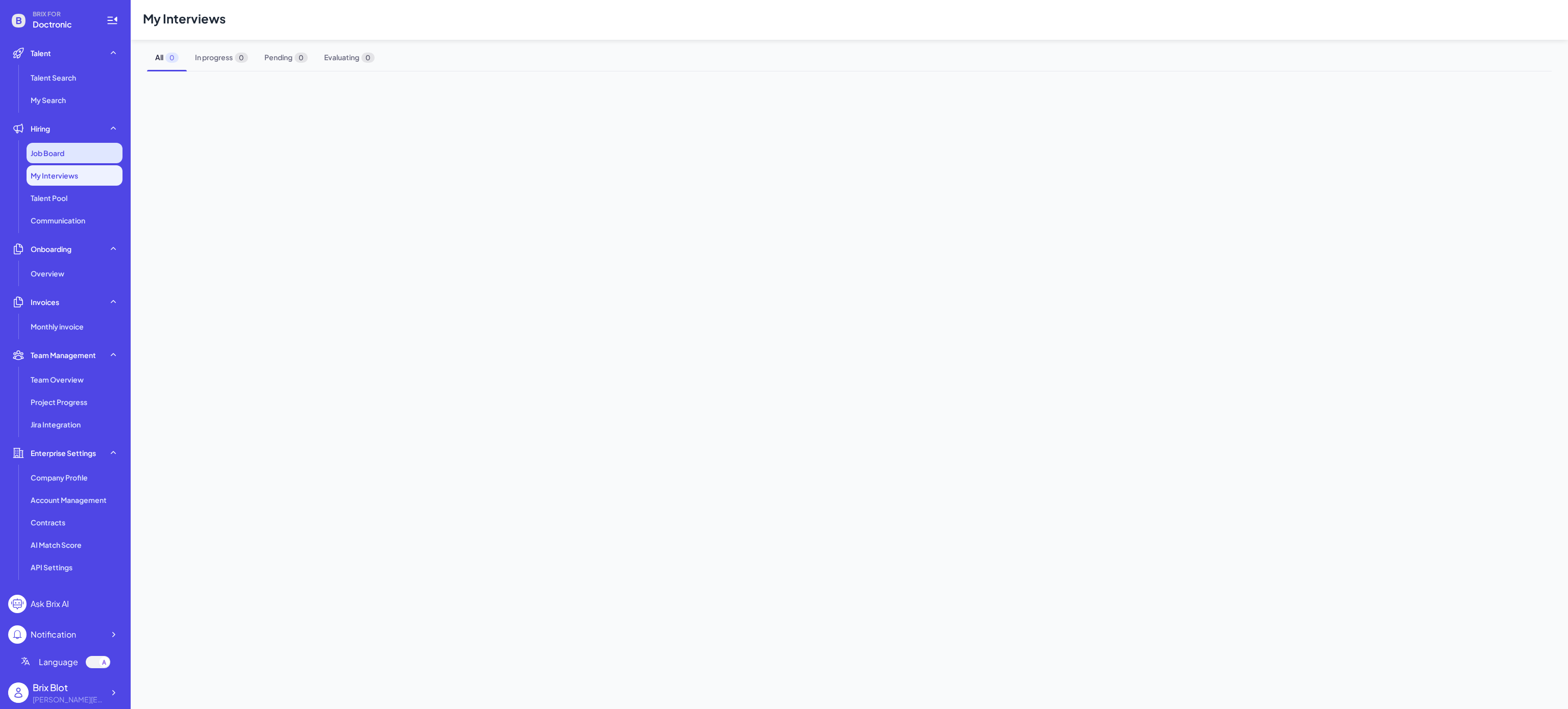
click at [54, 152] on span "Job Board" at bounding box center [47, 153] width 33 height 11
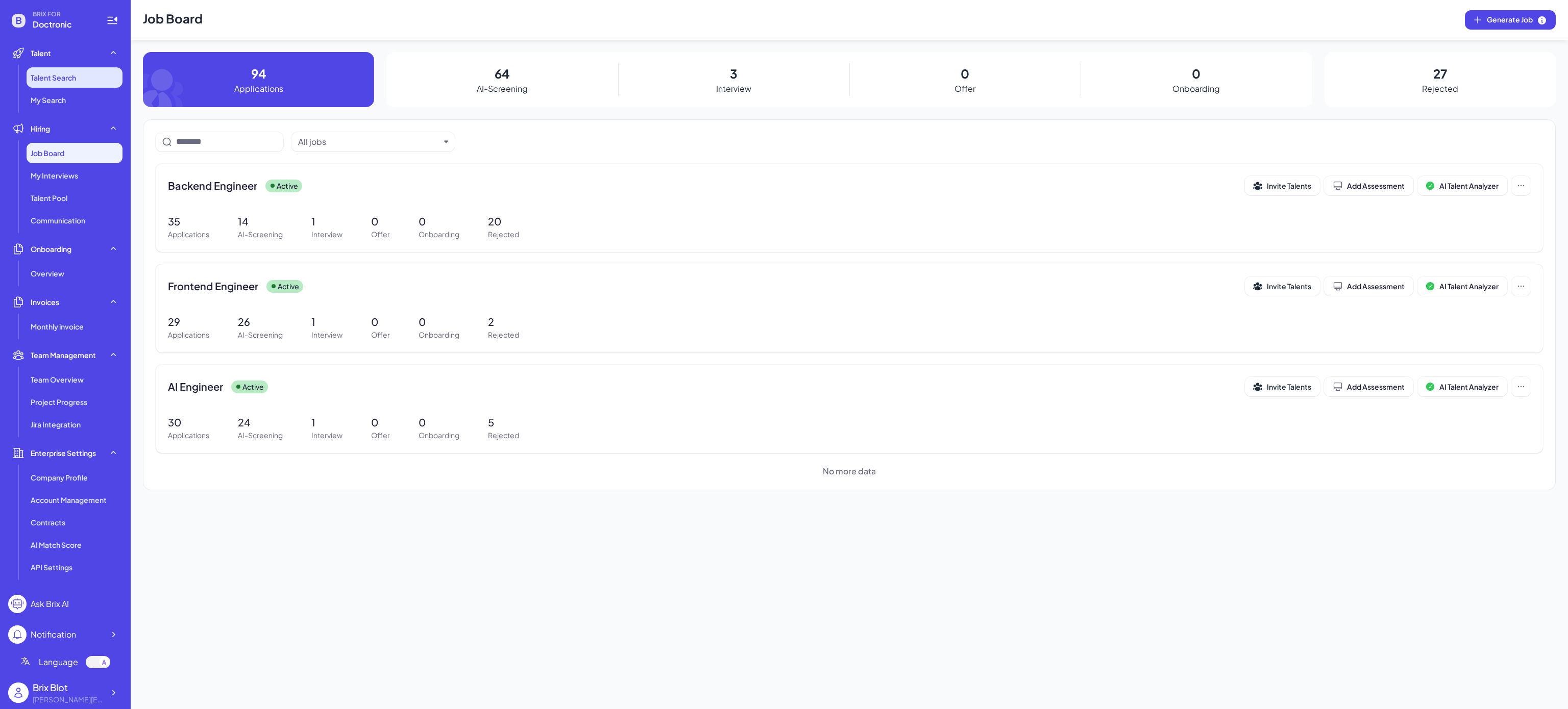
click at [76, 70] on li "Talent Search" at bounding box center [75, 76] width 96 height 20
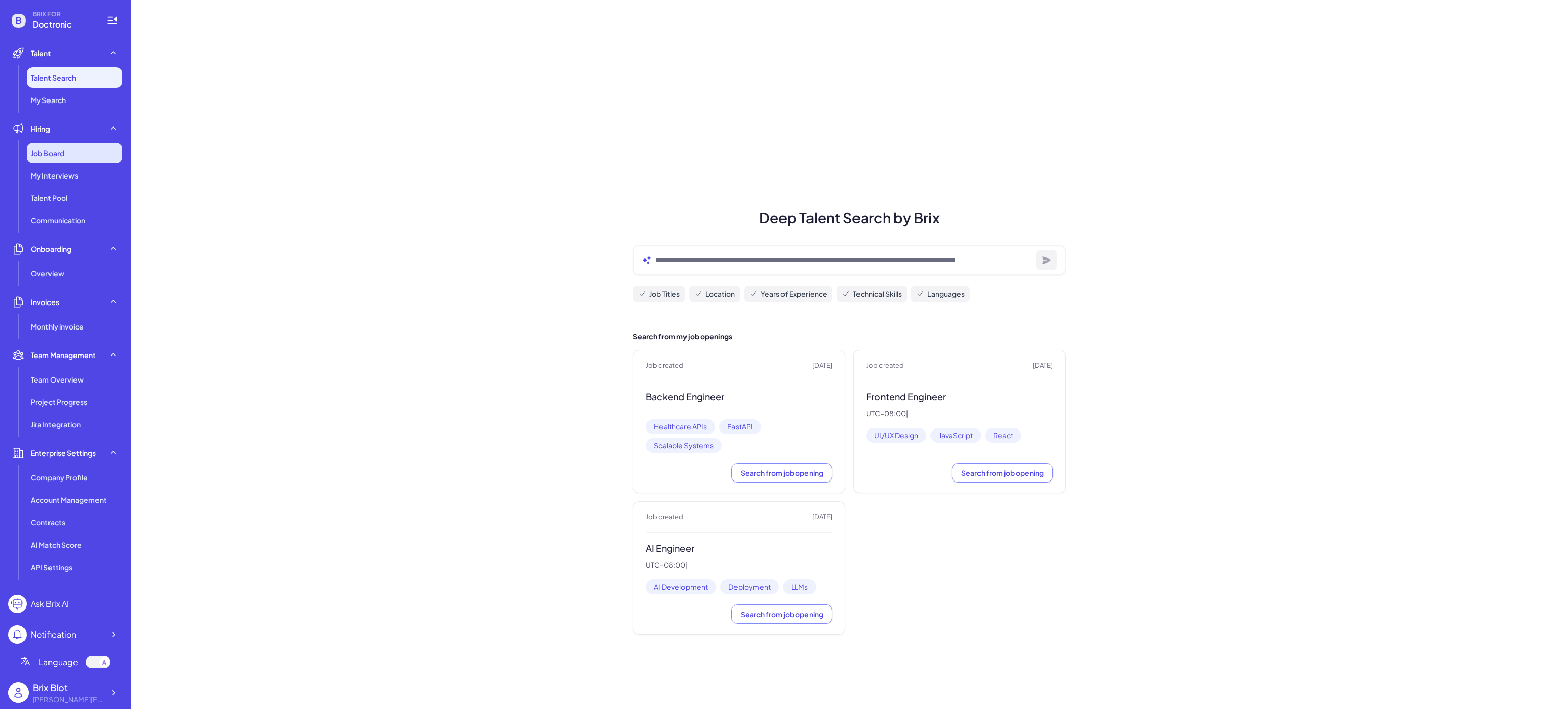
click at [54, 152] on span "Job Board" at bounding box center [47, 153] width 33 height 11
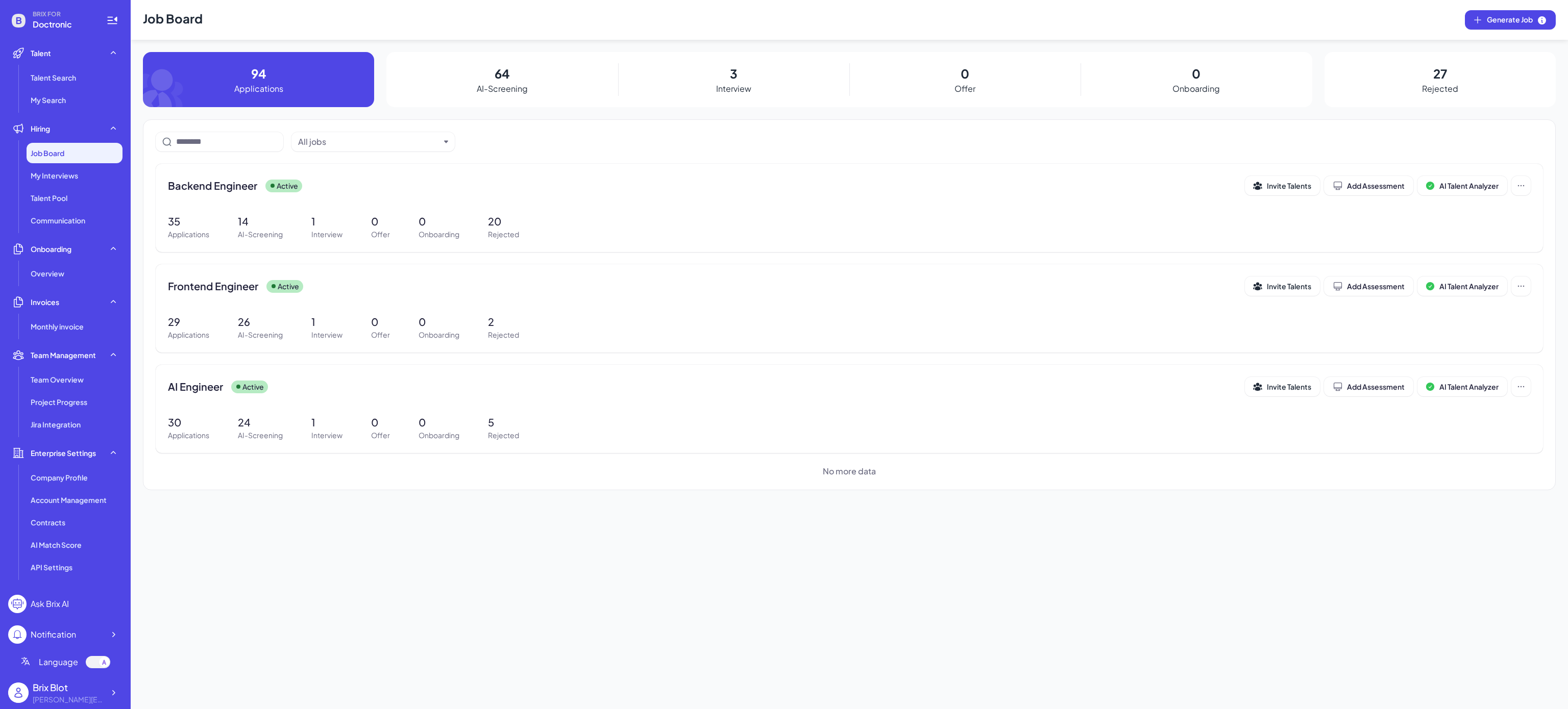
click at [251, 555] on div "Job Board Generate Job 94 Applications 64 AI-Screening 3 Interview 0 Offer 0 On…" at bounding box center [849, 354] width 1437 height 709
click at [767, 541] on div "Job Board Generate Job 94 Applications 64 AI-Screening 3 Interview 0 Offer 0 On…" at bounding box center [849, 354] width 1437 height 709
click at [347, 190] on div "Backend Engineer Active" at bounding box center [707, 185] width 1077 height 14
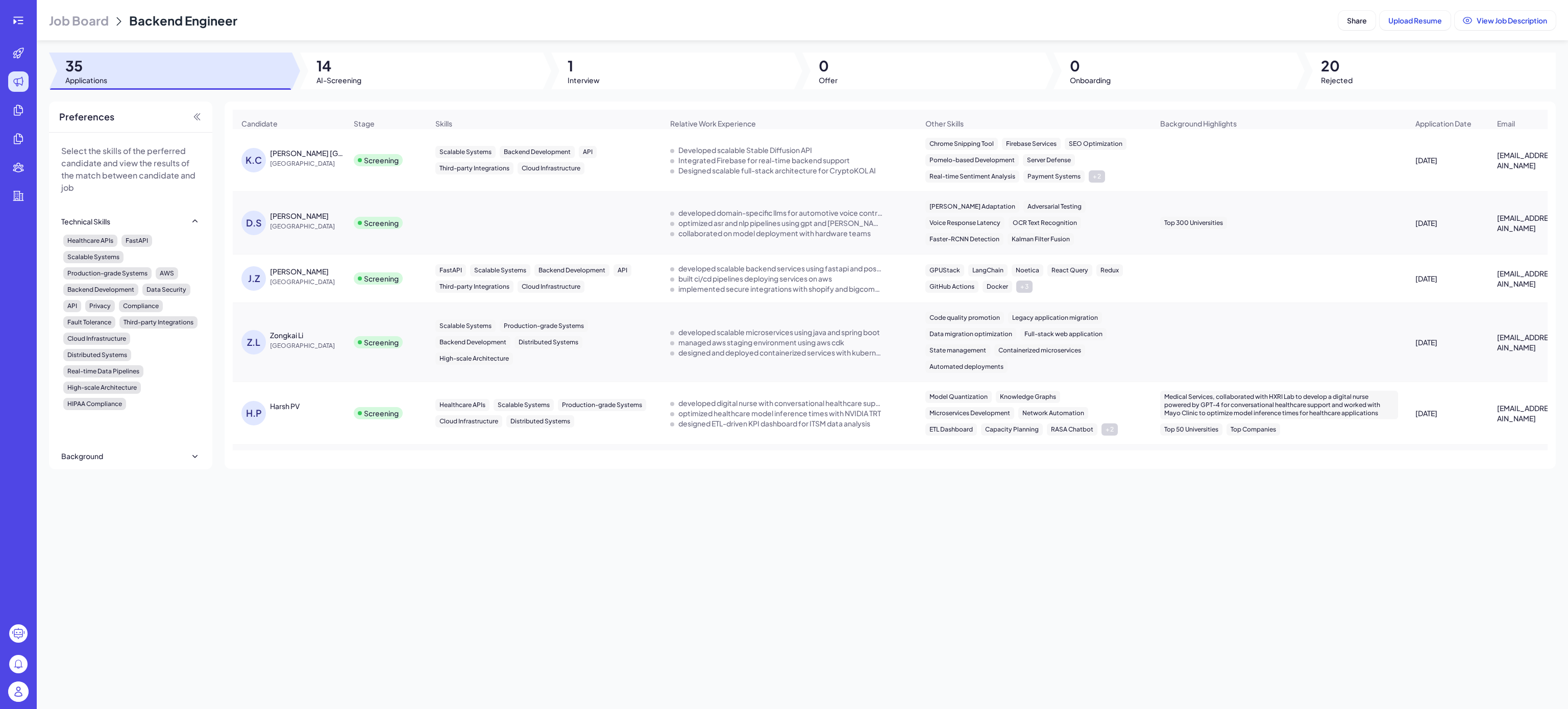
click at [485, 584] on div "Job Board Backend Engineer Share Upload Resume View Job Description 35 Applicat…" at bounding box center [801, 354] width 1531 height 709
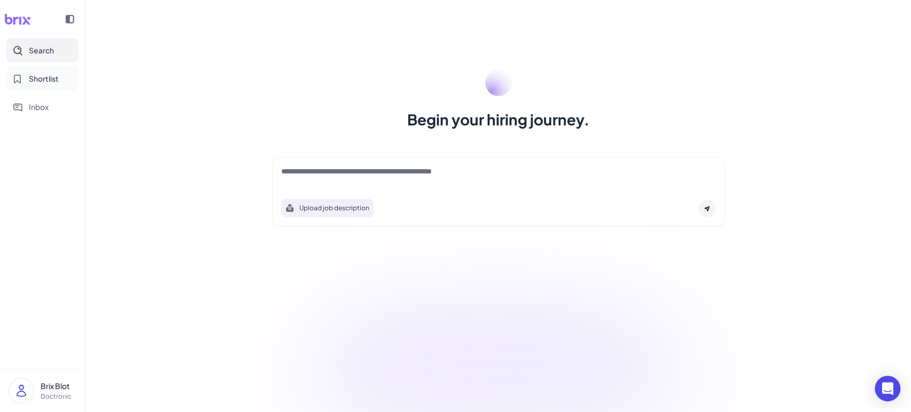
click at [49, 83] on span "Shortlist" at bounding box center [44, 78] width 30 height 11
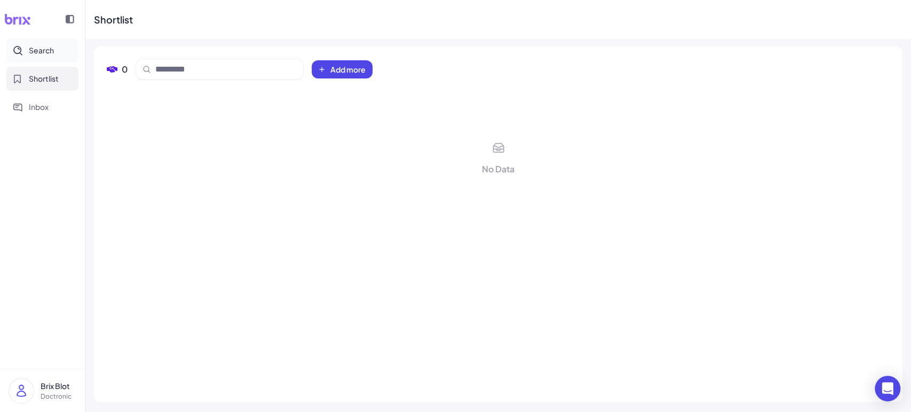
click at [52, 48] on span "Search" at bounding box center [41, 50] width 25 height 11
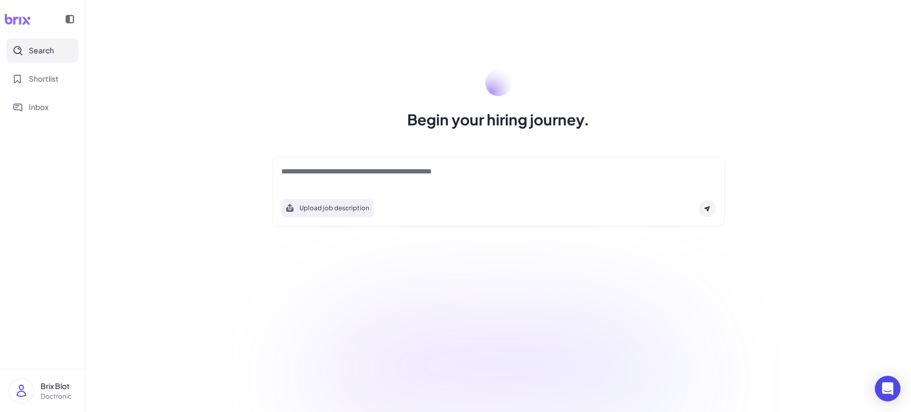
click at [281, 261] on div "Begin your hiring journey. Upload job description Job Titles Location Years of …" at bounding box center [498, 206] width 826 height 412
click at [55, 384] on p "Brix Blot" at bounding box center [59, 386] width 36 height 11
click at [171, 200] on div "Begin your hiring journey. Upload job description Job Titles Location Years of …" at bounding box center [498, 206] width 826 height 412
click at [359, 162] on div "Upload job description" at bounding box center [498, 191] width 453 height 69
click at [125, 131] on div "Begin your hiring journey. Upload job description Job Titles Location Years of …" at bounding box center [498, 206] width 826 height 412
